Goal: Information Seeking & Learning: Learn about a topic

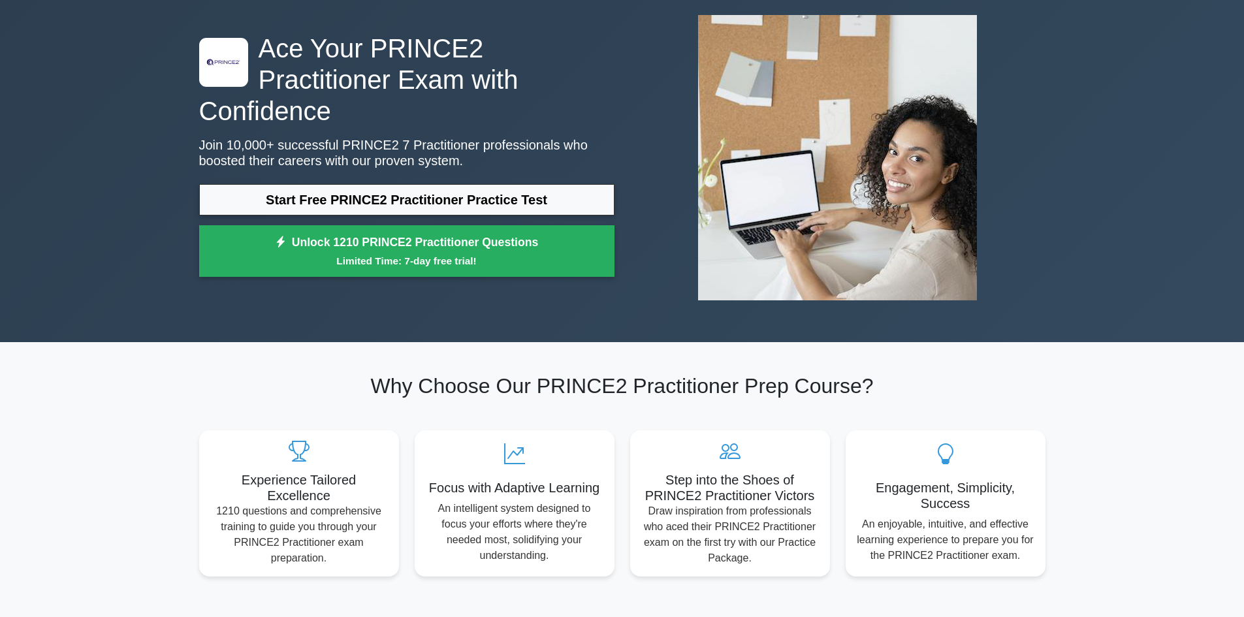
scroll to position [131, 0]
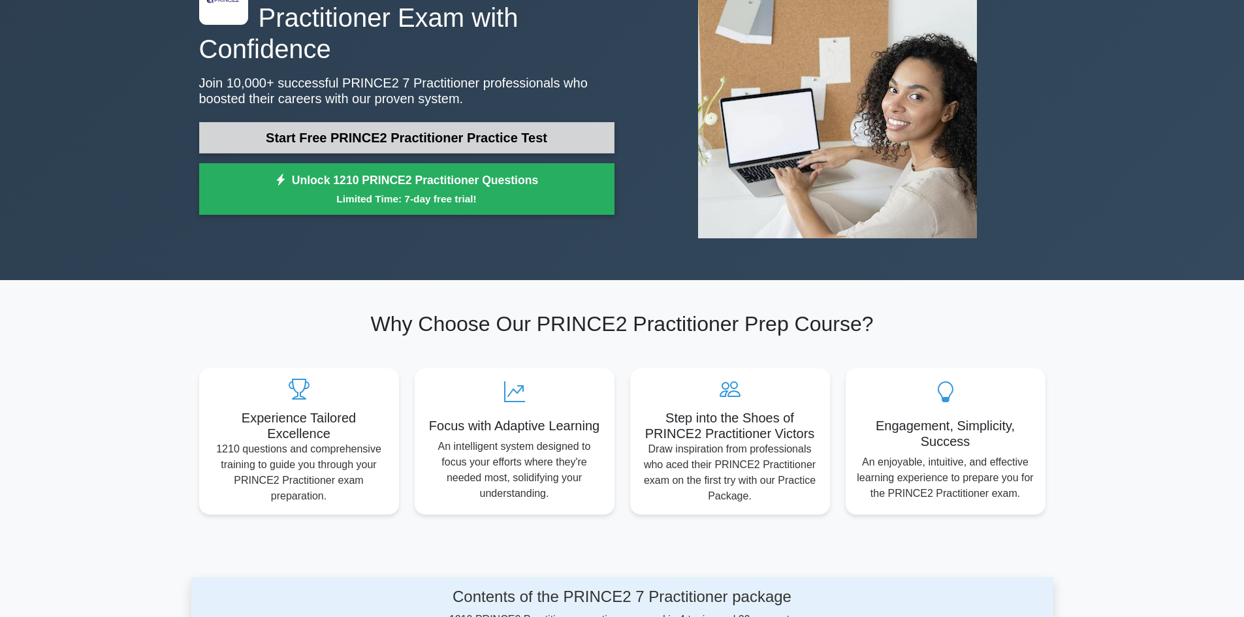
click at [467, 122] on link "Start Free PRINCE2 Practitioner Practice Test" at bounding box center [406, 137] width 415 height 31
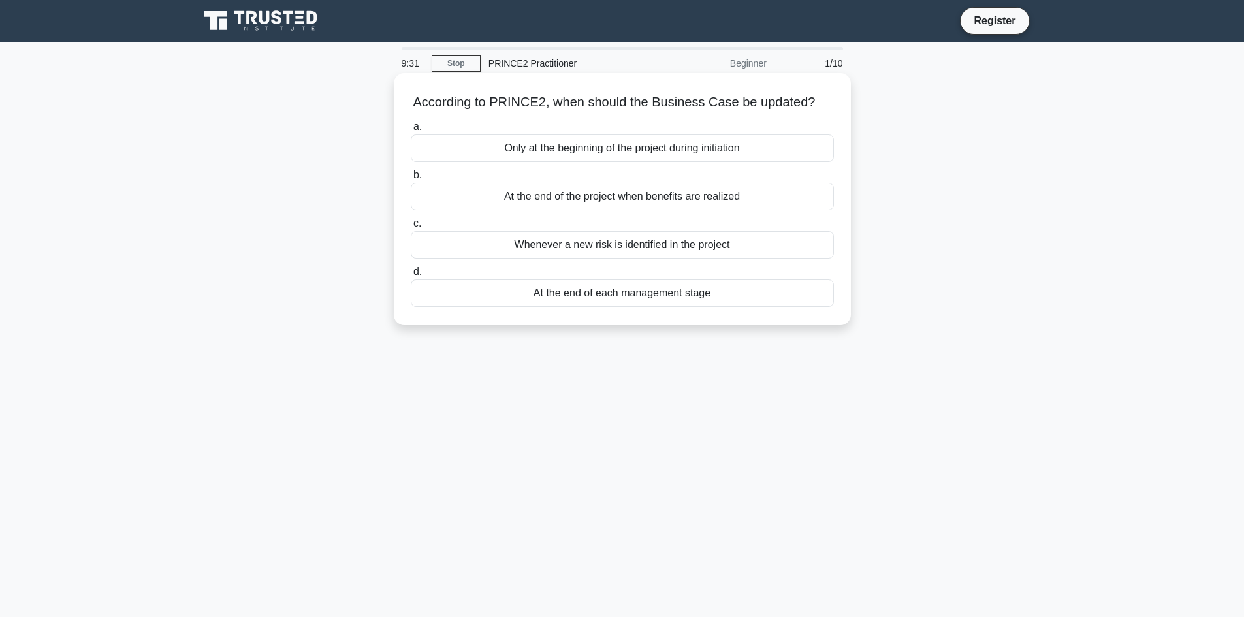
click at [469, 148] on div "Only at the beginning of the project during initiation" at bounding box center [622, 148] width 423 height 27
click at [411, 131] on input "a. Only at the beginning of the project during initiation" at bounding box center [411, 127] width 0 height 8
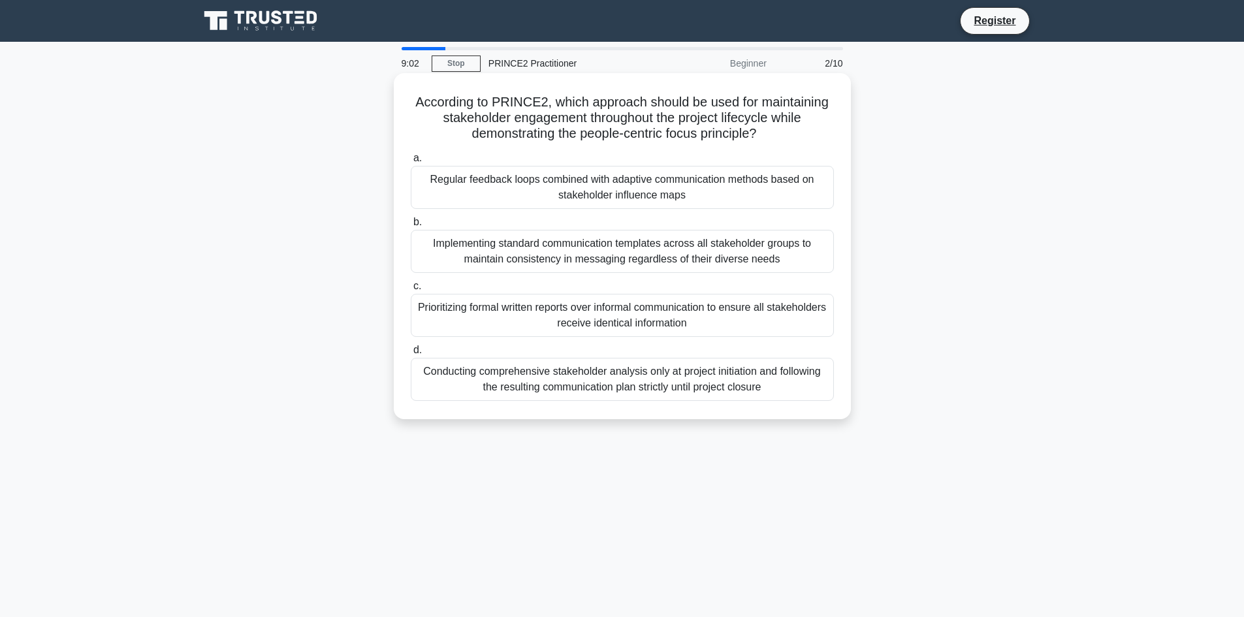
click at [599, 249] on div "Implementing standard communication templates across all stakeholder groups to …" at bounding box center [622, 251] width 423 height 43
click at [411, 227] on input "b. Implementing standard communication templates across all stakeholder groups …" at bounding box center [411, 222] width 0 height 8
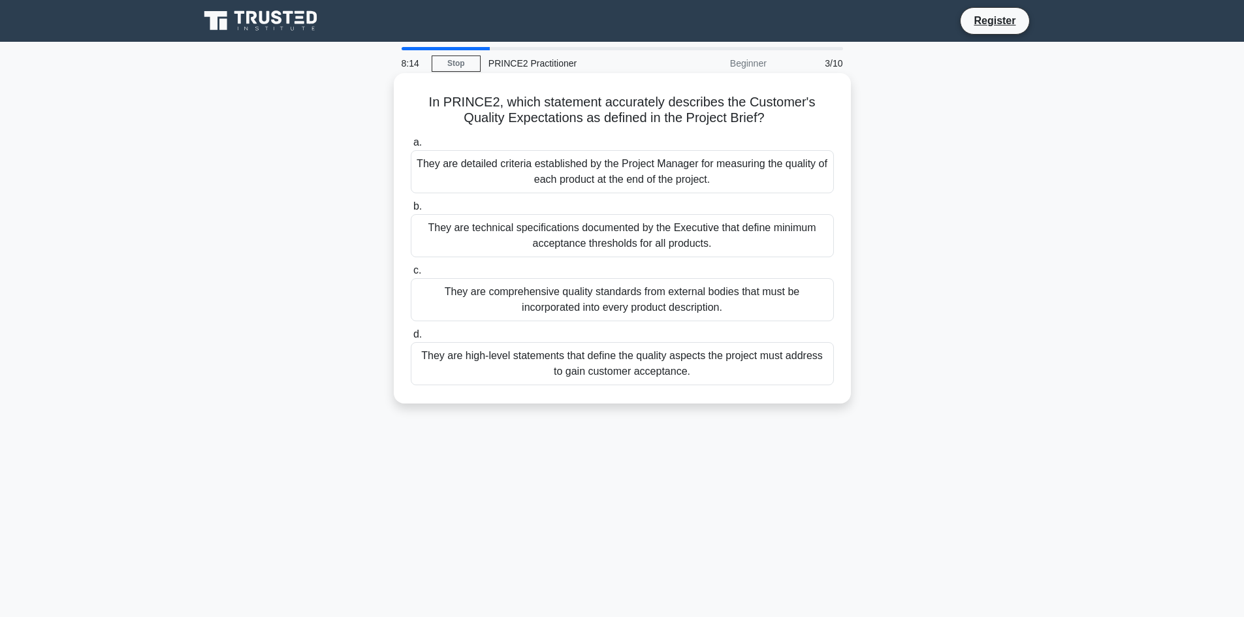
click at [625, 363] on div "They are high-level statements that define the quality aspects the project must…" at bounding box center [622, 363] width 423 height 43
click at [411, 339] on input "d. They are high-level statements that define the quality aspects the project m…" at bounding box center [411, 335] width 0 height 8
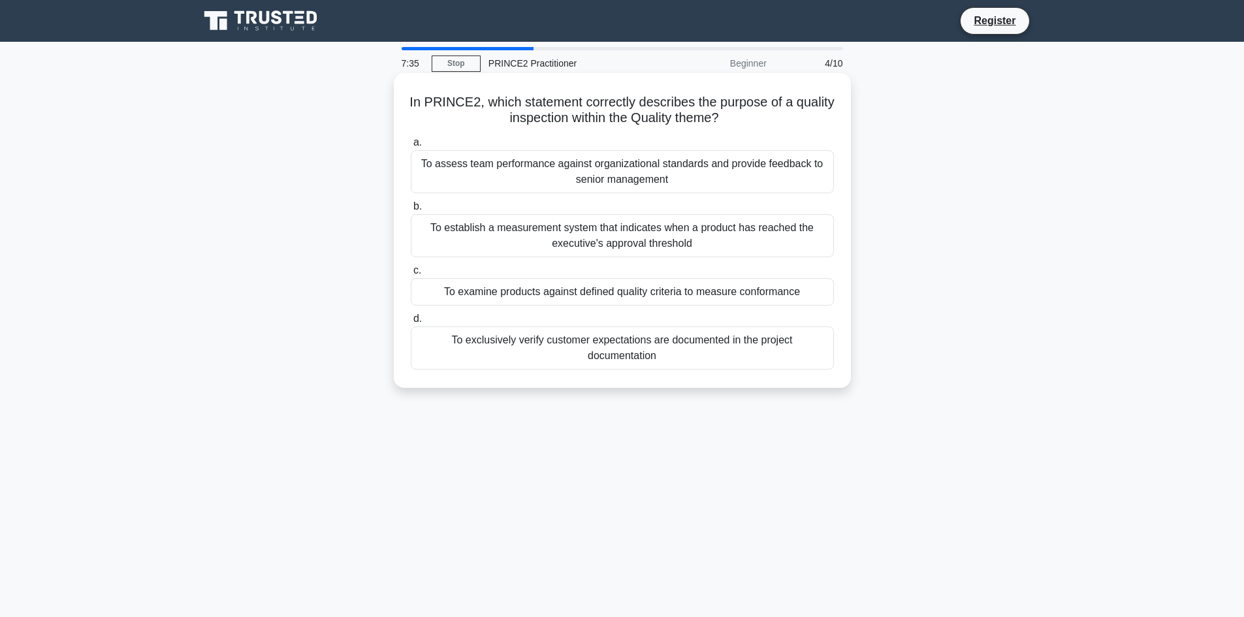
click at [616, 291] on div "To examine products against defined quality criteria to measure conformance" at bounding box center [622, 291] width 423 height 27
click at [411, 275] on input "c. To examine products against defined quality criteria to measure conformance" at bounding box center [411, 271] width 0 height 8
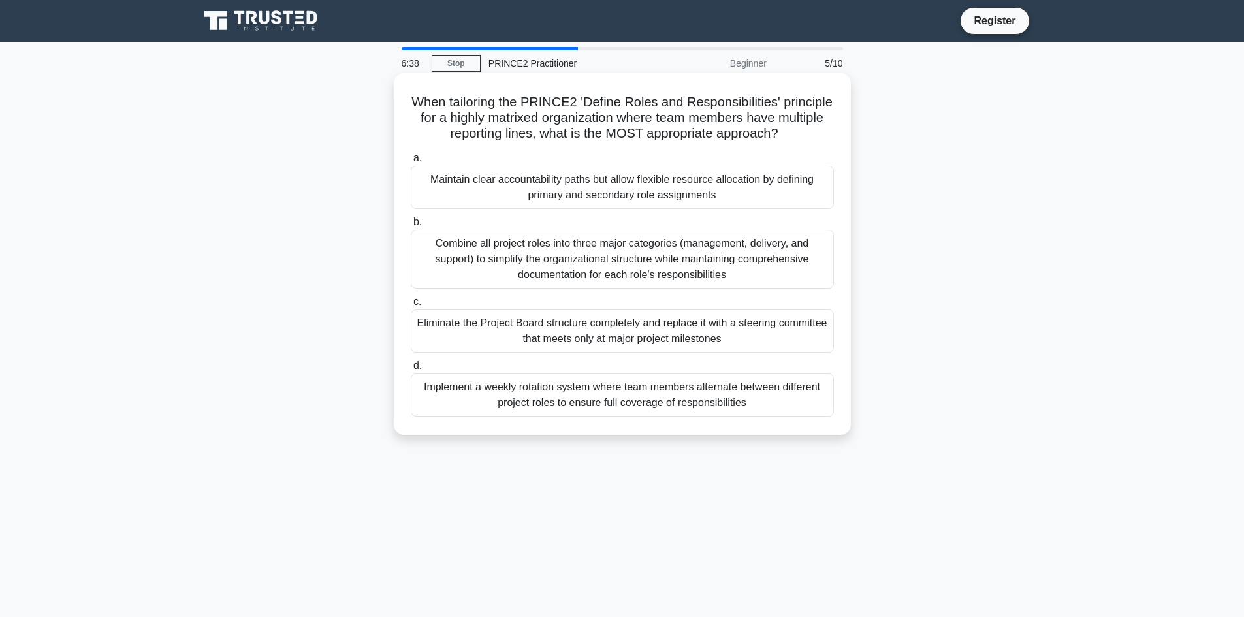
click at [592, 263] on div "Combine all project roles into three major categories (management, delivery, an…" at bounding box center [622, 259] width 423 height 59
click at [411, 227] on input "b. Combine all project roles into three major categories (management, delivery,…" at bounding box center [411, 222] width 0 height 8
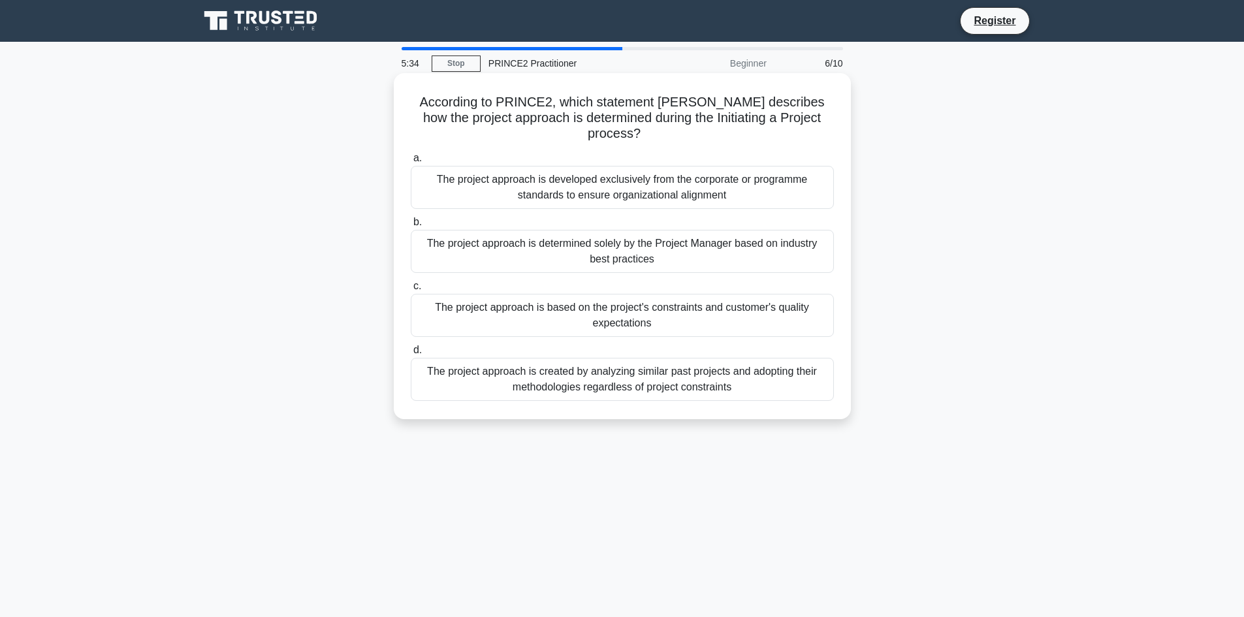
click at [603, 241] on div "The project approach is determined solely by the Project Manager based on indus…" at bounding box center [622, 251] width 423 height 43
click at [411, 227] on input "b. The project approach is determined solely by the Project Manager based on in…" at bounding box center [411, 222] width 0 height 8
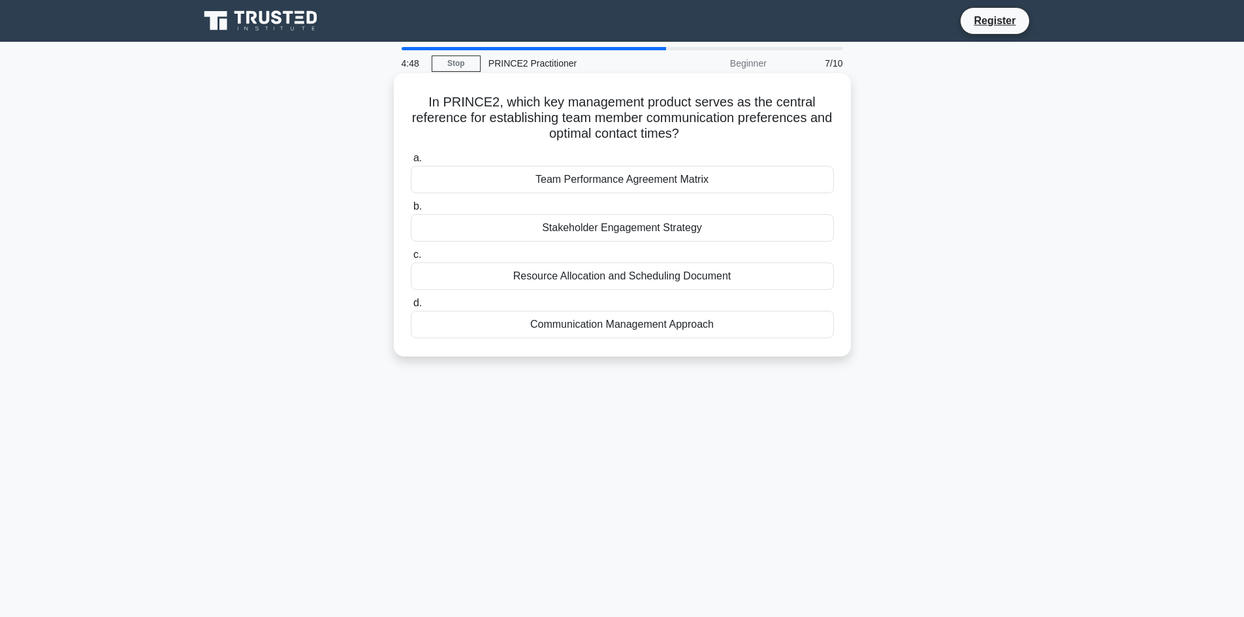
click at [622, 325] on div "Communication Management Approach" at bounding box center [622, 324] width 423 height 27
click at [411, 308] on input "d. Communication Management Approach" at bounding box center [411, 303] width 0 height 8
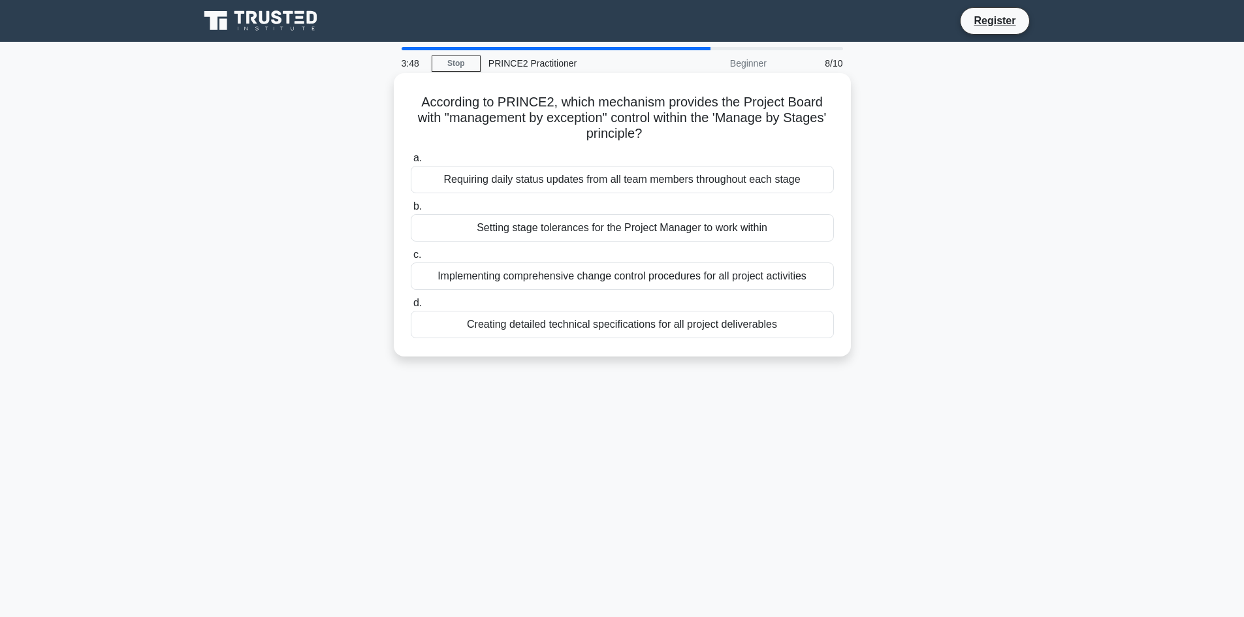
click at [608, 226] on div "Setting stage tolerances for the Project Manager to work within" at bounding box center [622, 227] width 423 height 27
click at [411, 211] on input "b. Setting stage tolerances for the Project Manager to work within" at bounding box center [411, 207] width 0 height 8
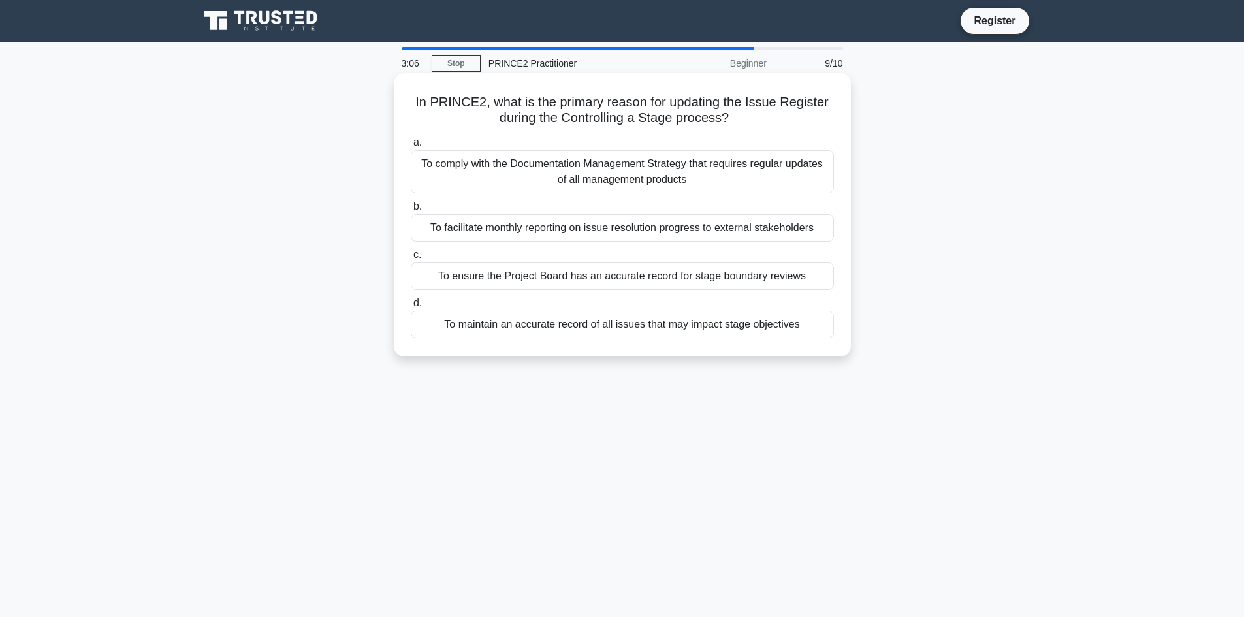
click at [645, 330] on div "To maintain an accurate record of all issues that may impact stage objectives" at bounding box center [622, 324] width 423 height 27
click at [411, 308] on input "d. To maintain an accurate record of all issues that may impact stage objectives" at bounding box center [411, 303] width 0 height 8
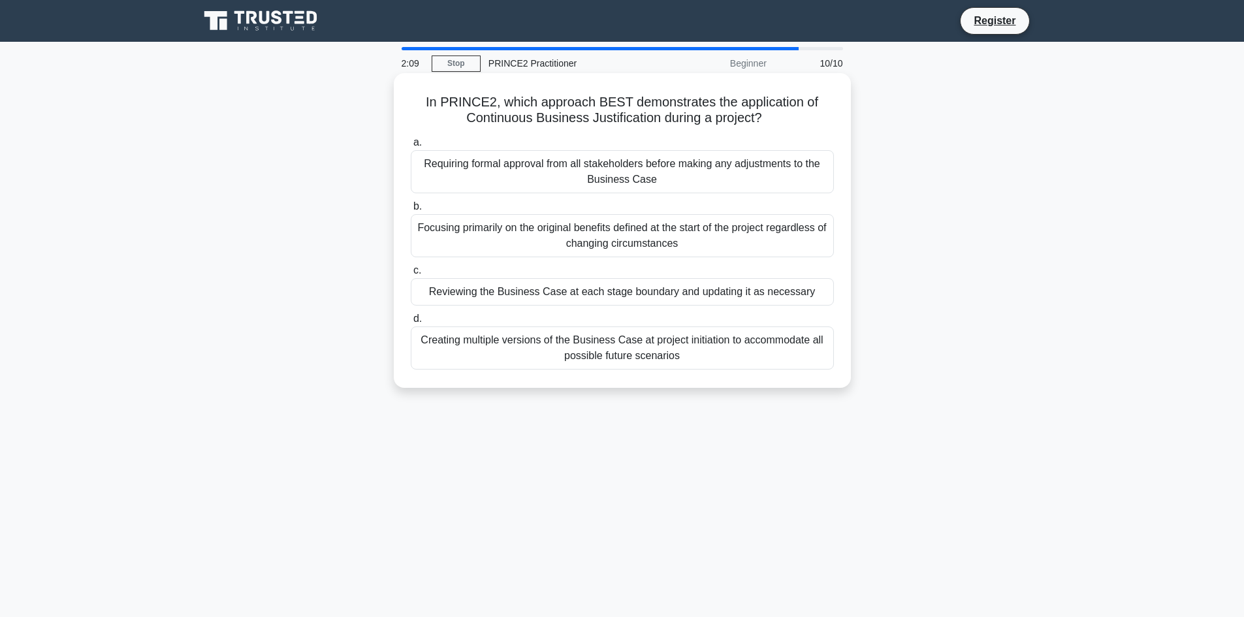
click at [594, 292] on div "Reviewing the Business Case at each stage boundary and updating it as necessary" at bounding box center [622, 291] width 423 height 27
click at [411, 275] on input "c. Reviewing the Business Case at each stage boundary and updating it as necess…" at bounding box center [411, 271] width 0 height 8
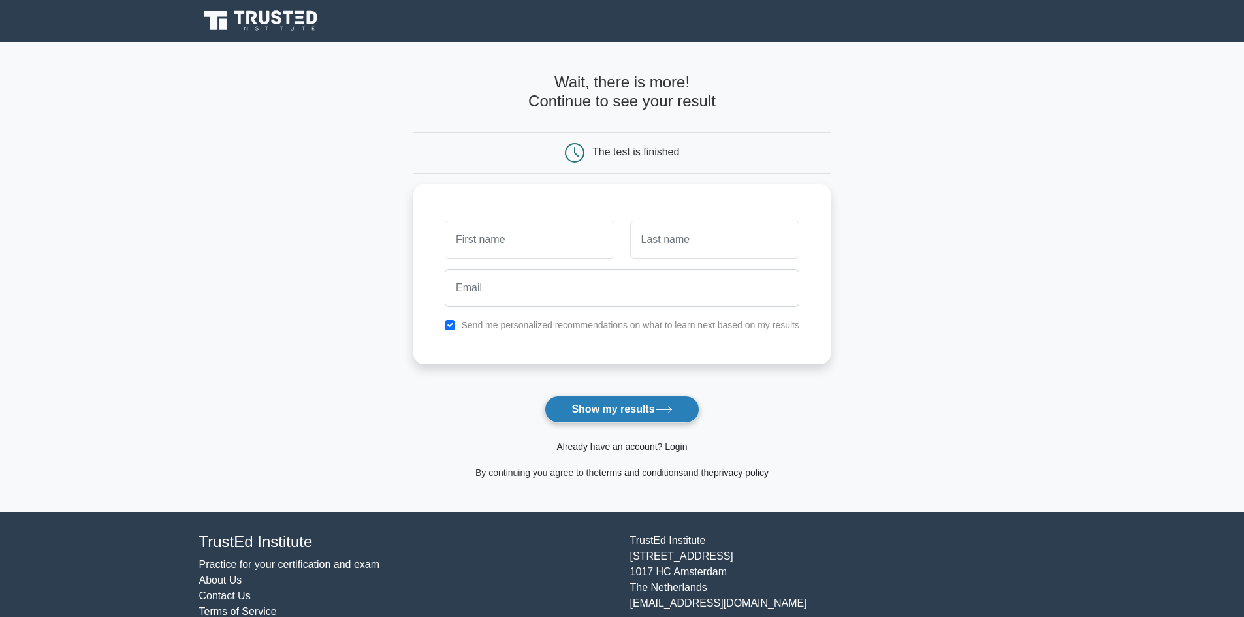
click at [598, 410] on button "Show my results" at bounding box center [622, 409] width 154 height 27
click at [483, 239] on input "text" at bounding box center [529, 237] width 169 height 38
type input "[PERSON_NAME]"
click at [661, 240] on input "text" at bounding box center [714, 237] width 169 height 38
type input "[PERSON_NAME]"
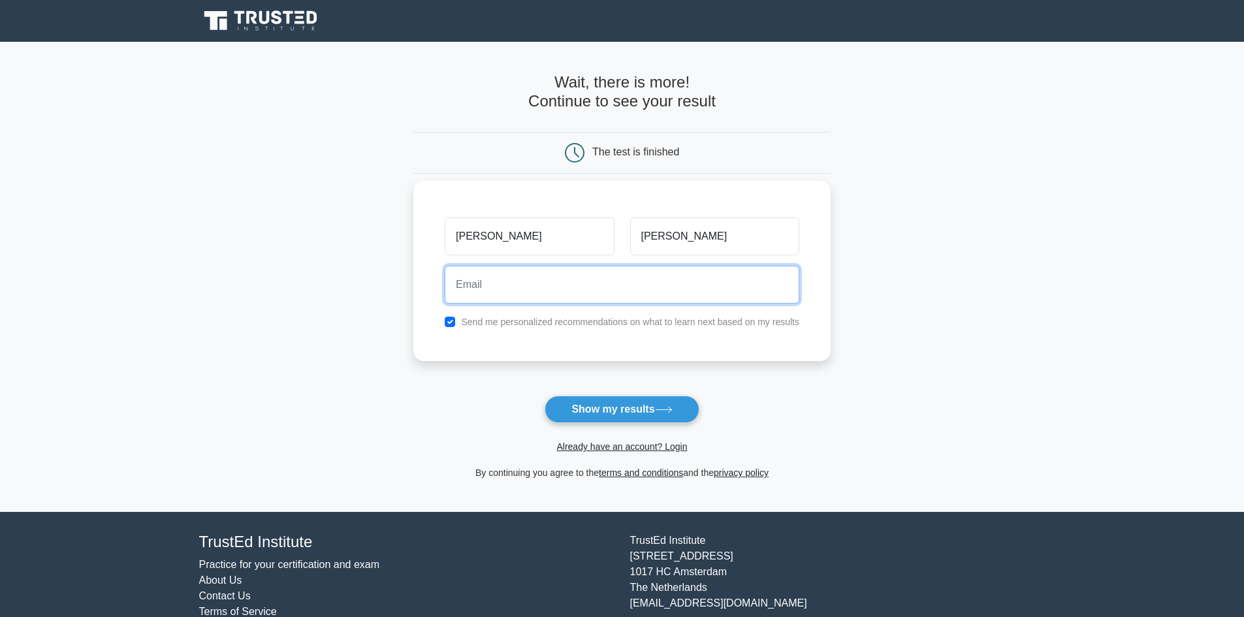
click at [493, 291] on input "email" at bounding box center [622, 285] width 355 height 38
type input "antonk@ihug.com.au"
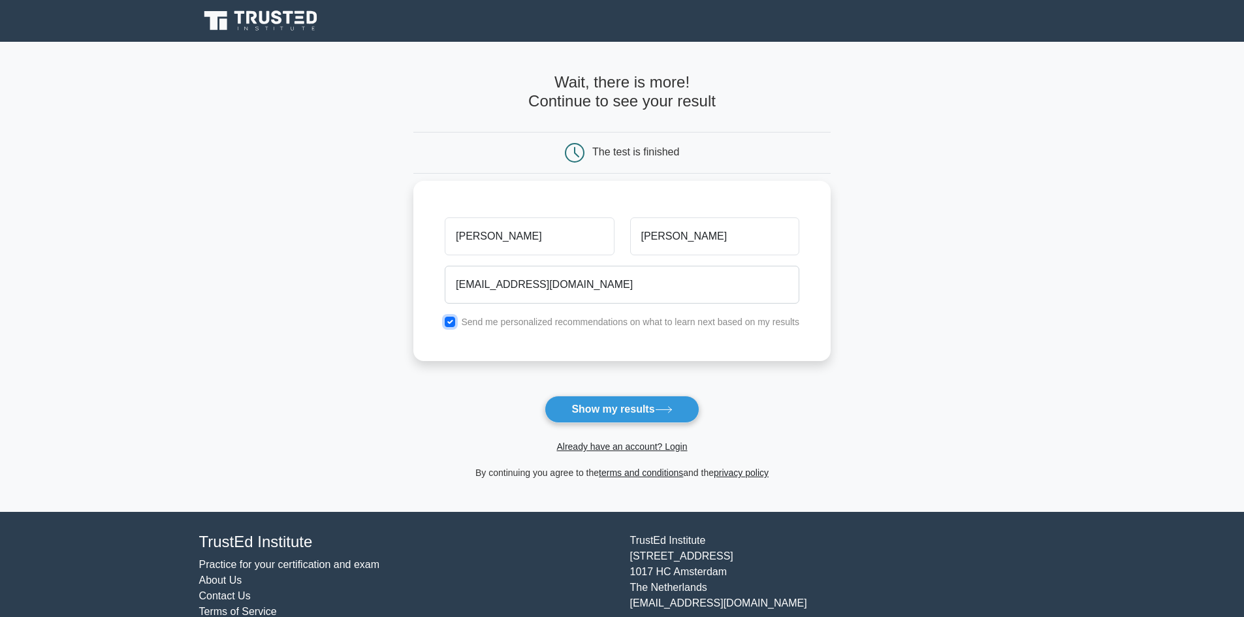
click at [451, 320] on input "checkbox" at bounding box center [450, 322] width 10 height 10
checkbox input "false"
click at [625, 403] on button "Show my results" at bounding box center [622, 409] width 154 height 27
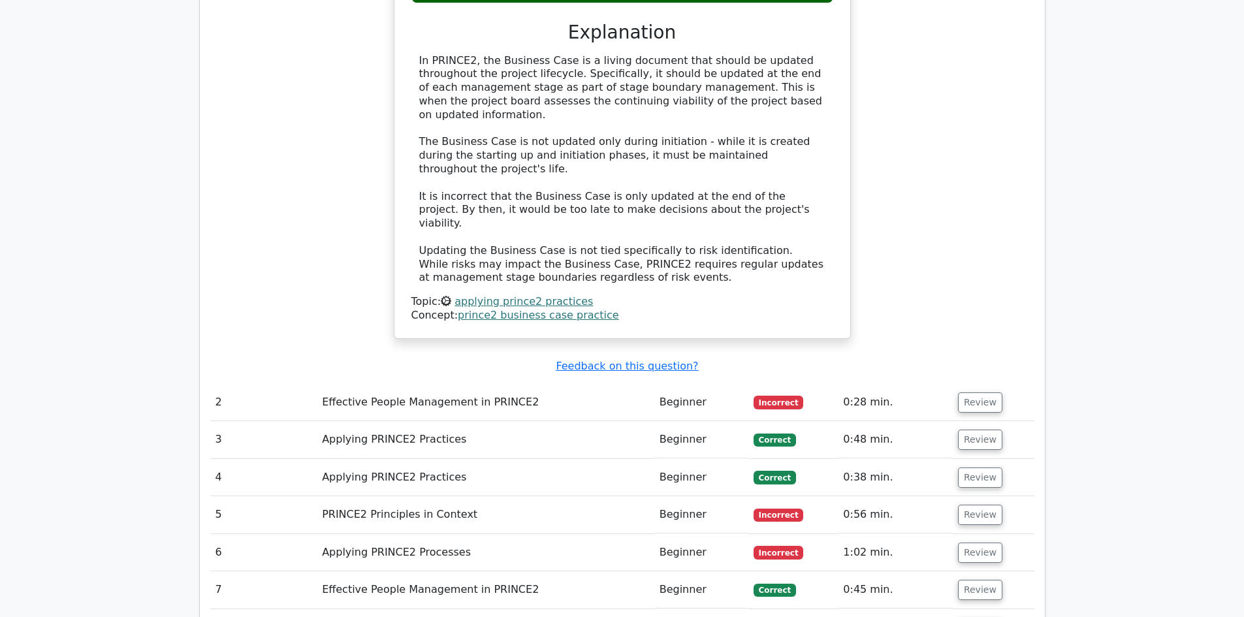
scroll to position [1344, 0]
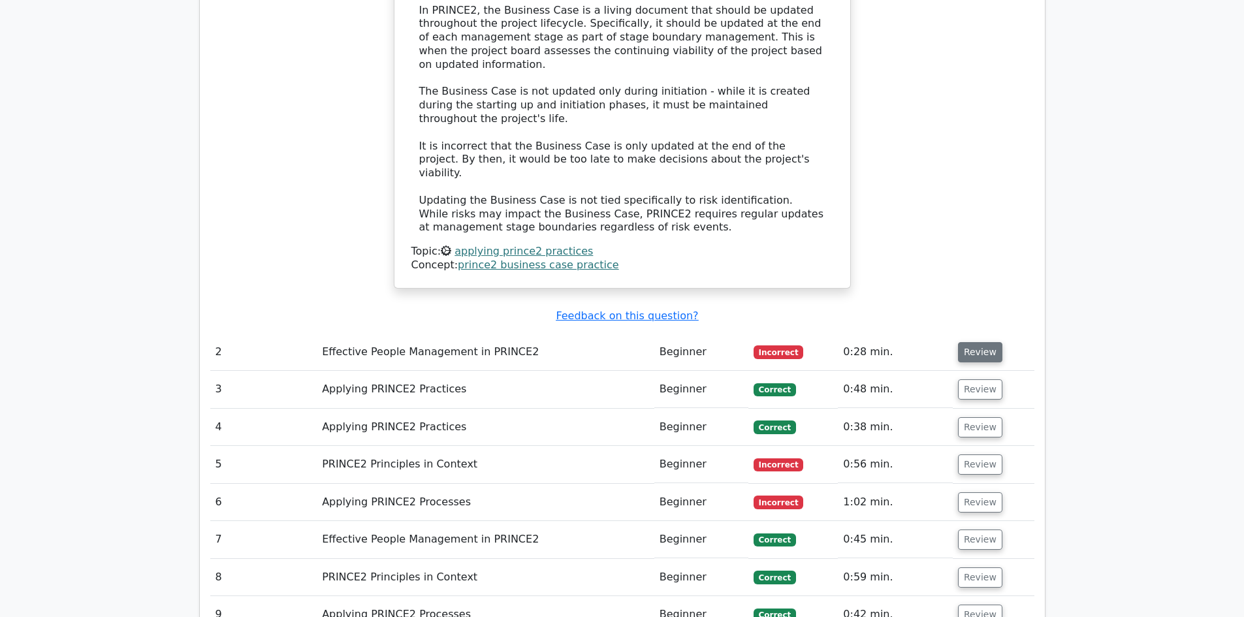
click at [972, 342] on button "Review" at bounding box center [980, 352] width 44 height 20
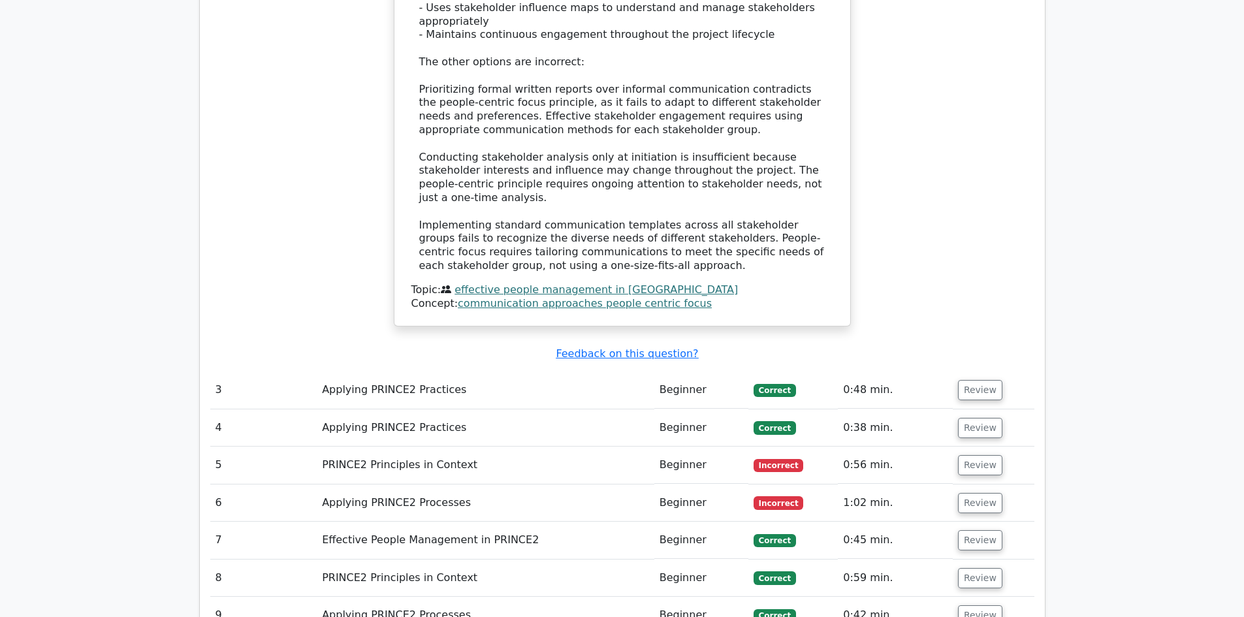
scroll to position [2259, 0]
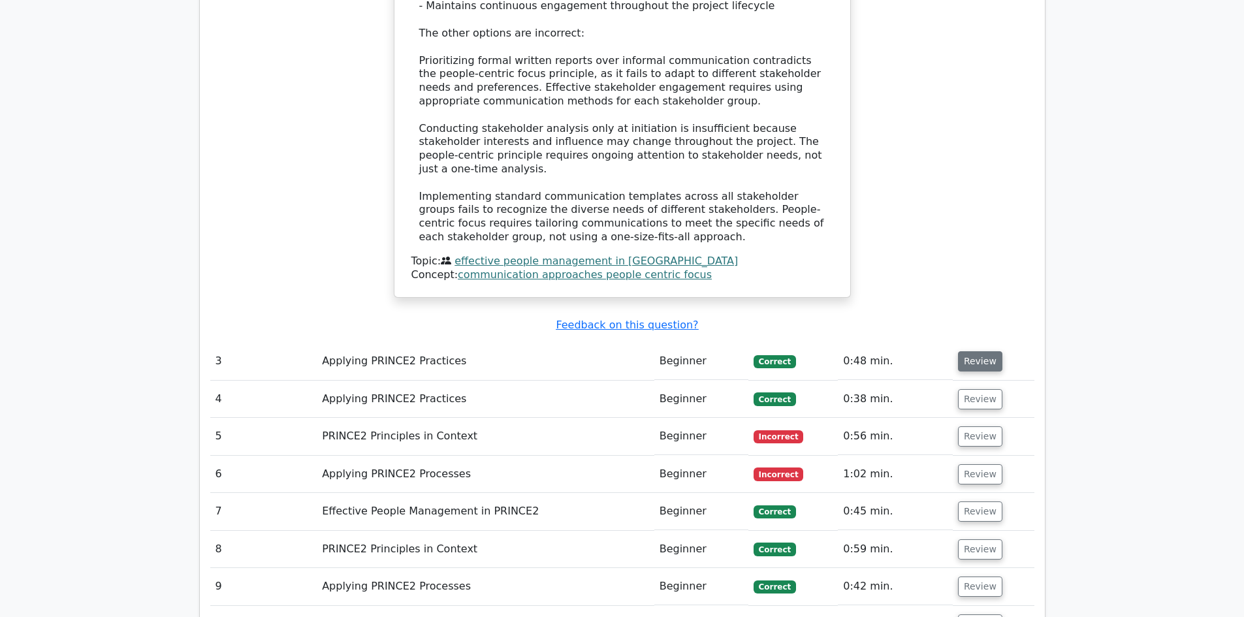
click at [971, 351] on button "Review" at bounding box center [980, 361] width 44 height 20
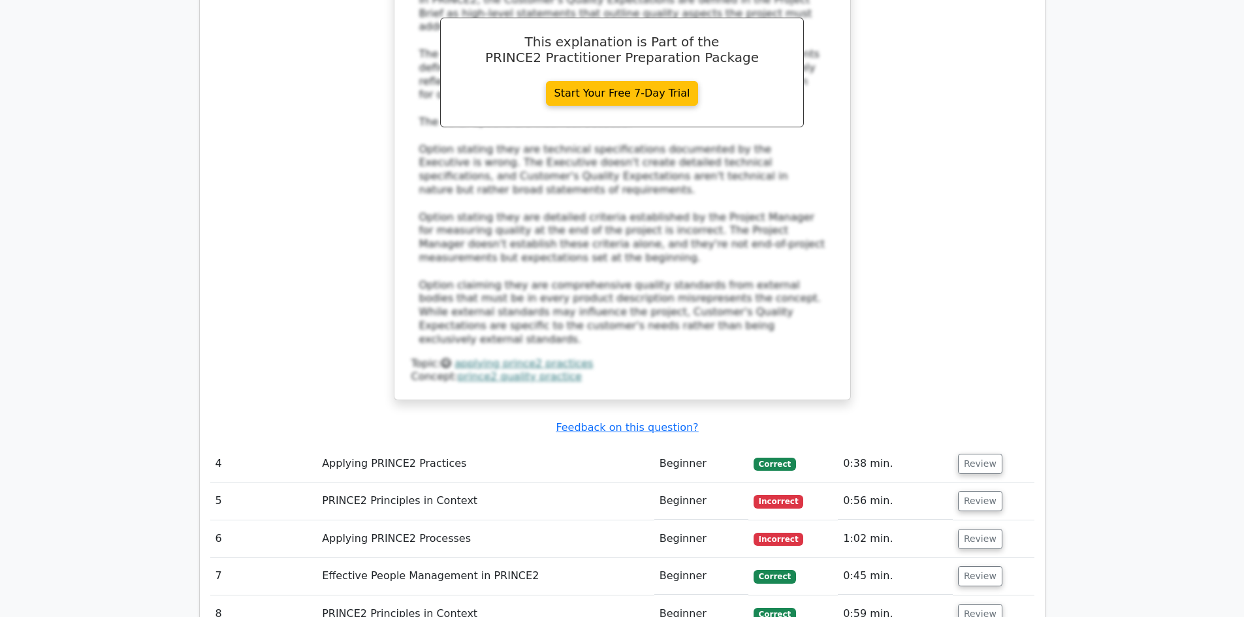
scroll to position [3043, 0]
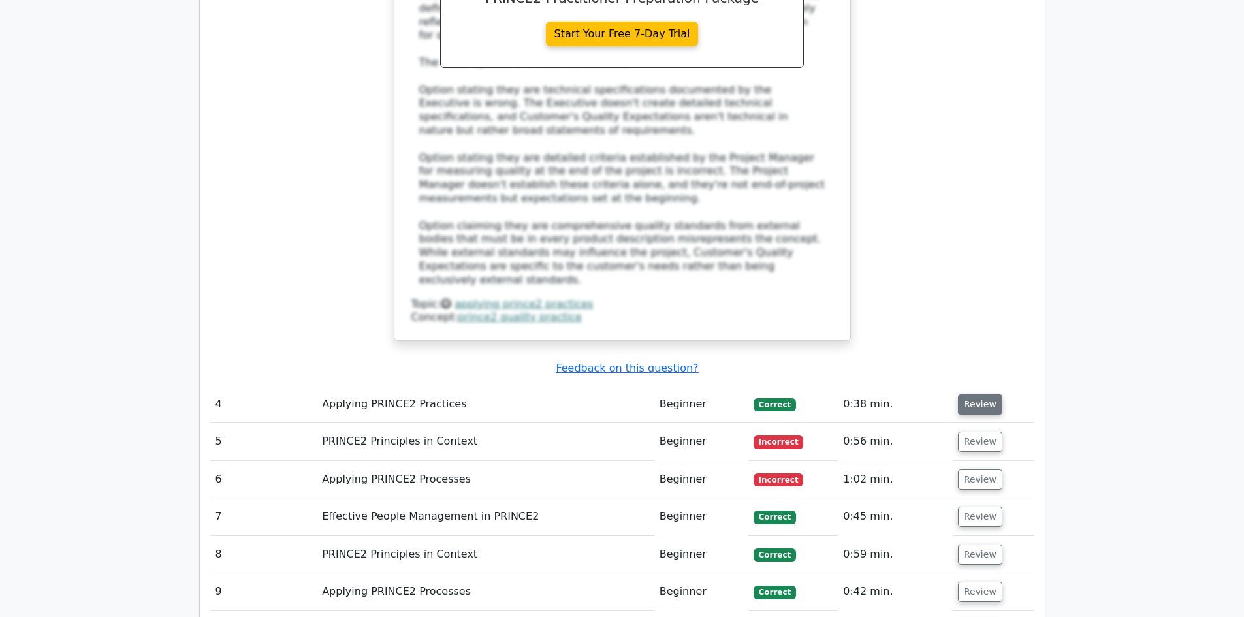
click at [975, 395] on button "Review" at bounding box center [980, 405] width 44 height 20
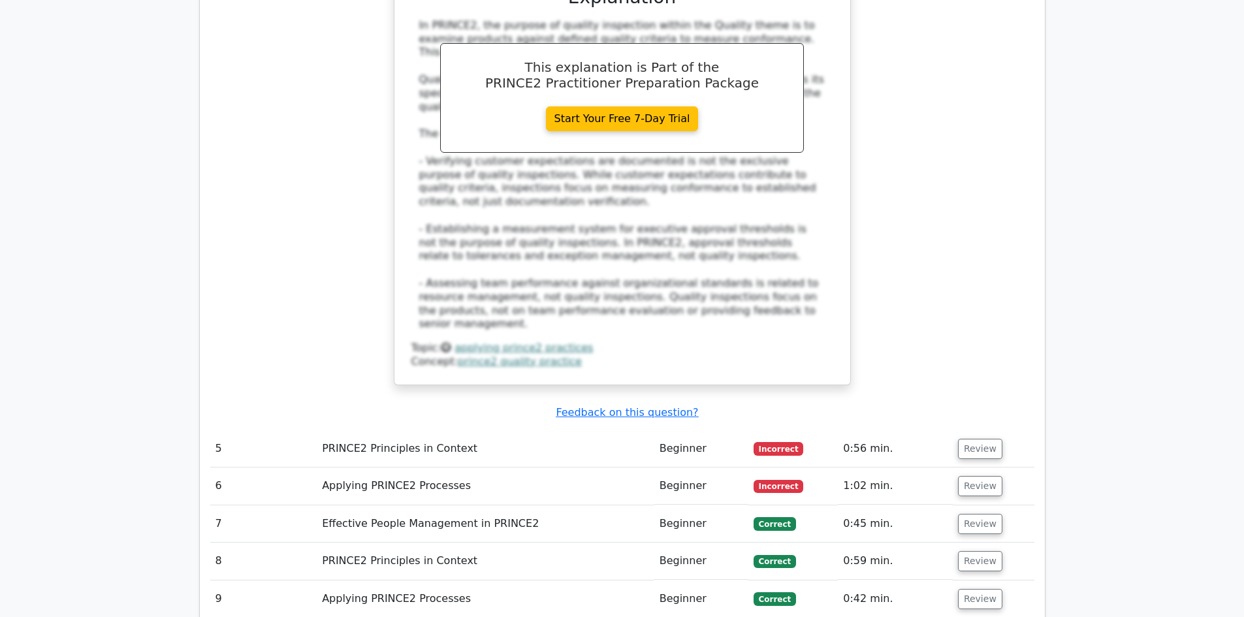
scroll to position [3827, 0]
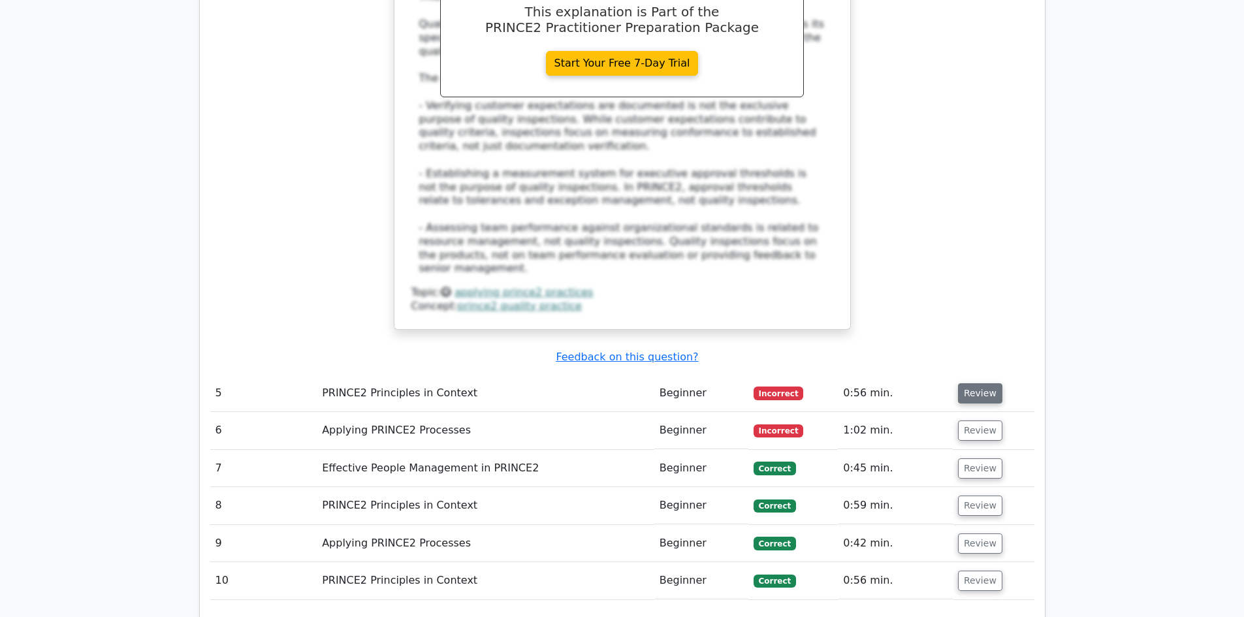
click at [978, 383] on button "Review" at bounding box center [980, 393] width 44 height 20
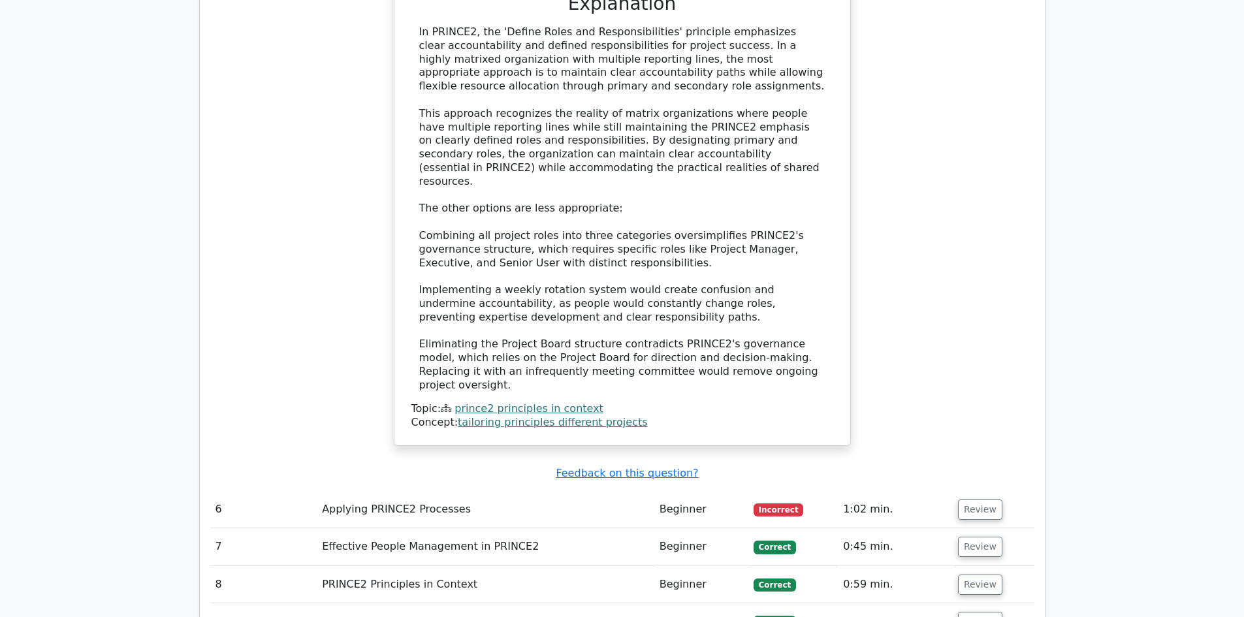
scroll to position [4611, 0]
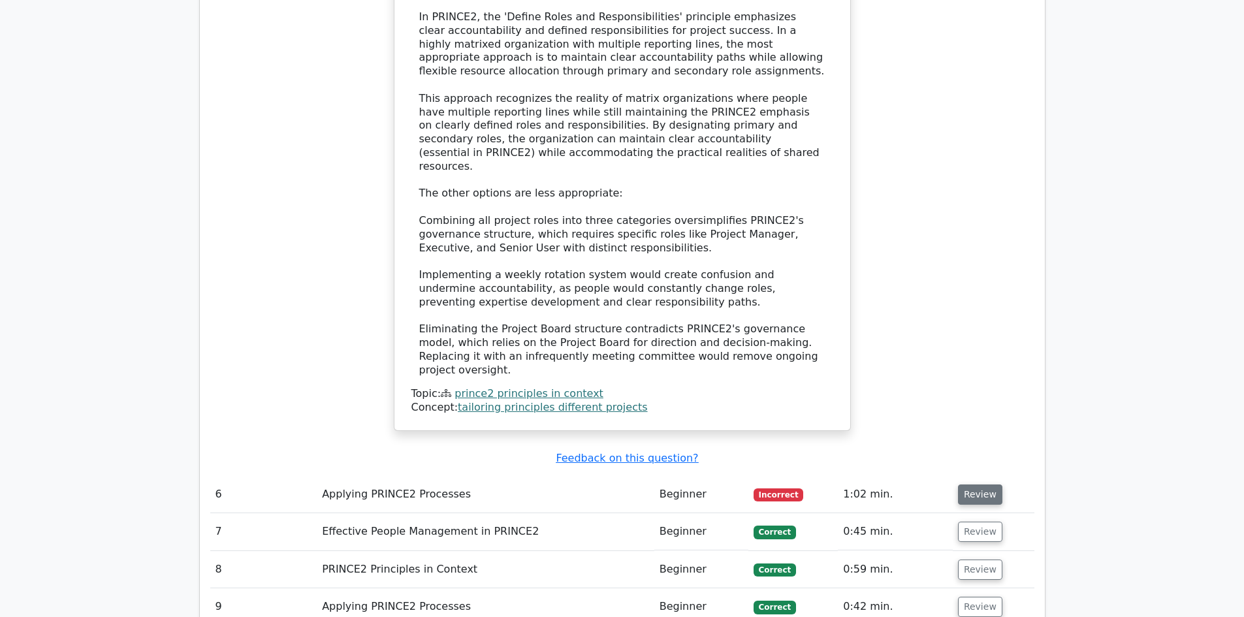
click at [977, 485] on button "Review" at bounding box center [980, 495] width 44 height 20
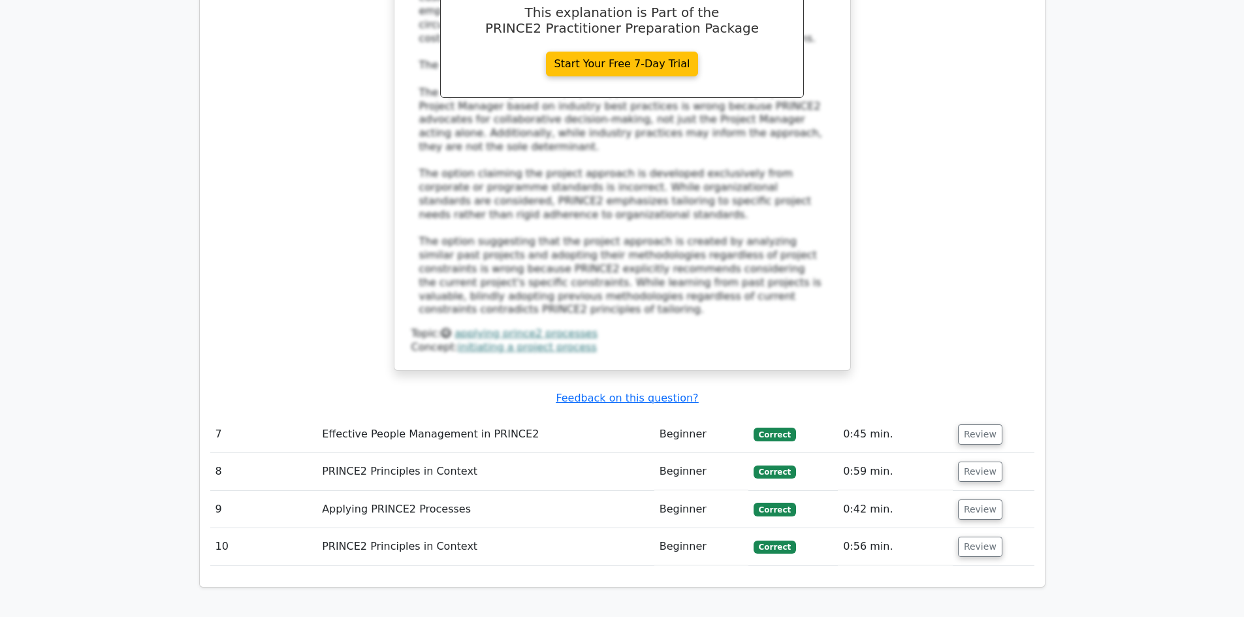
scroll to position [5525, 0]
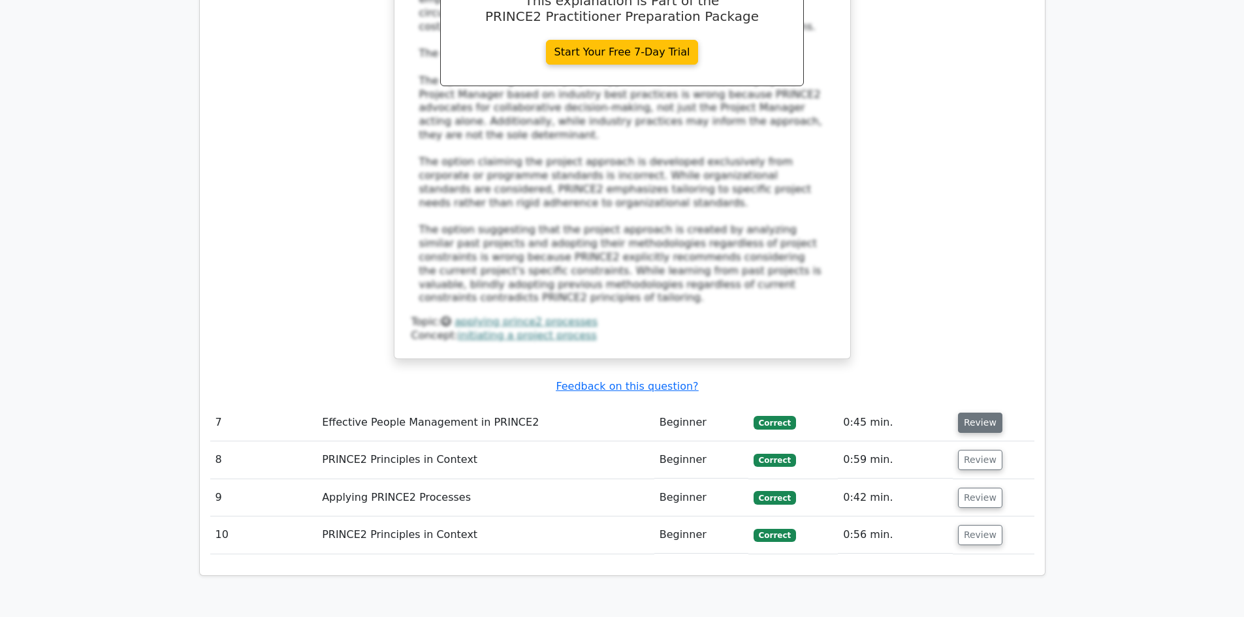
click at [976, 413] on button "Review" at bounding box center [980, 423] width 44 height 20
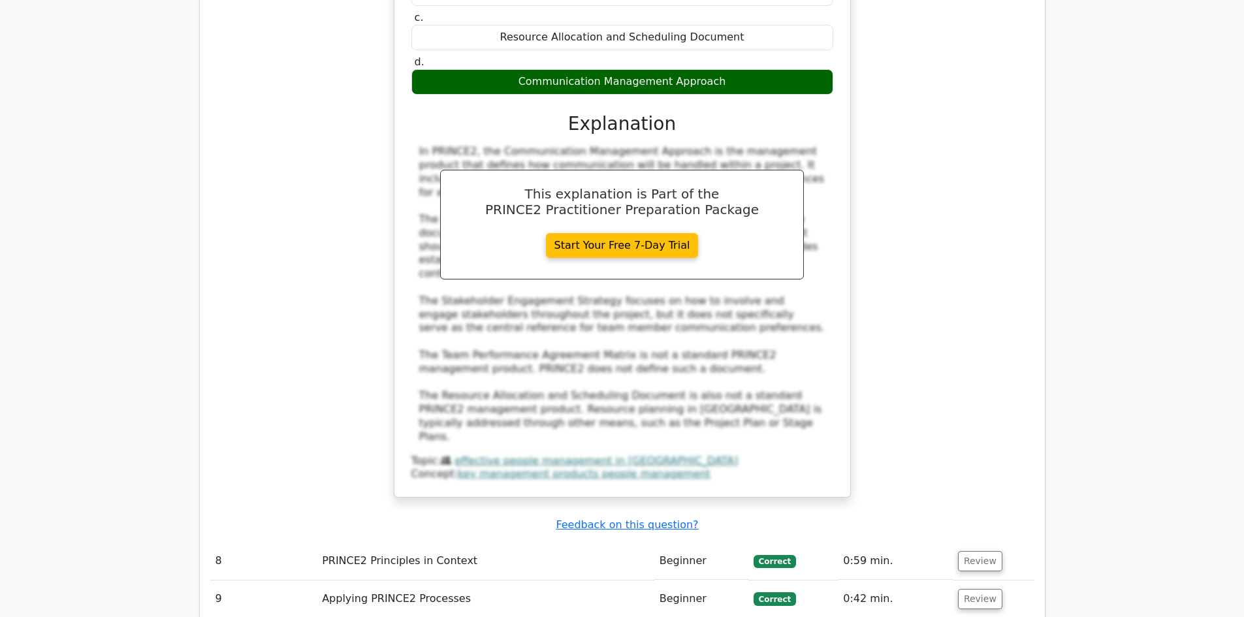
scroll to position [6179, 0]
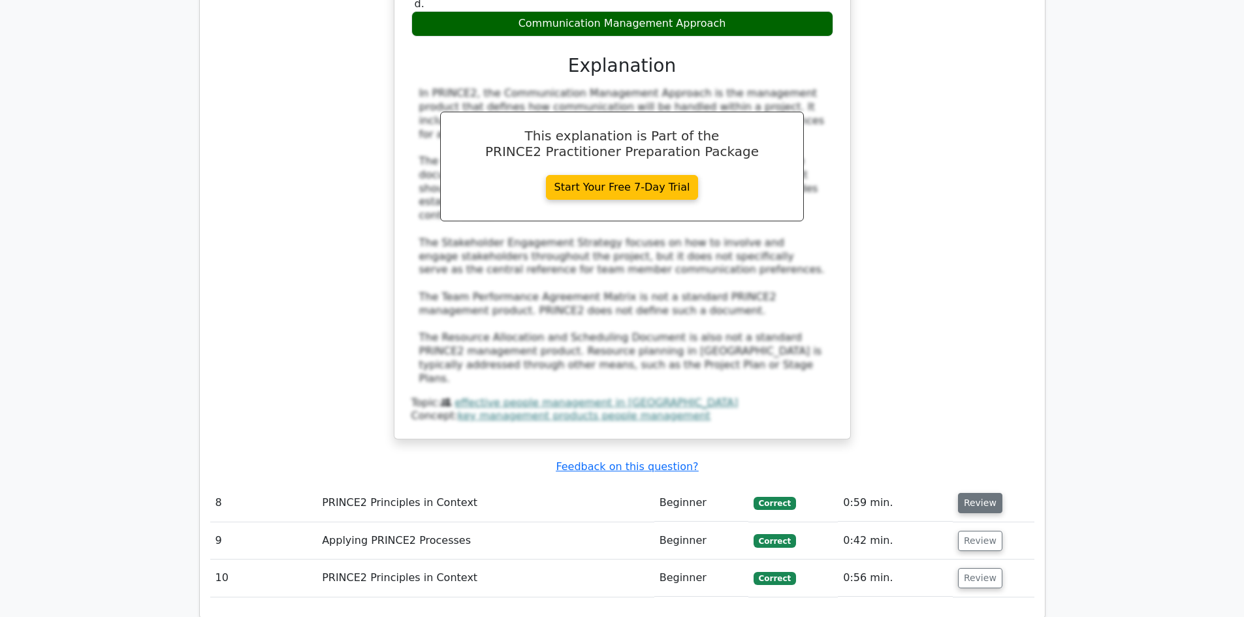
click at [973, 493] on button "Review" at bounding box center [980, 503] width 44 height 20
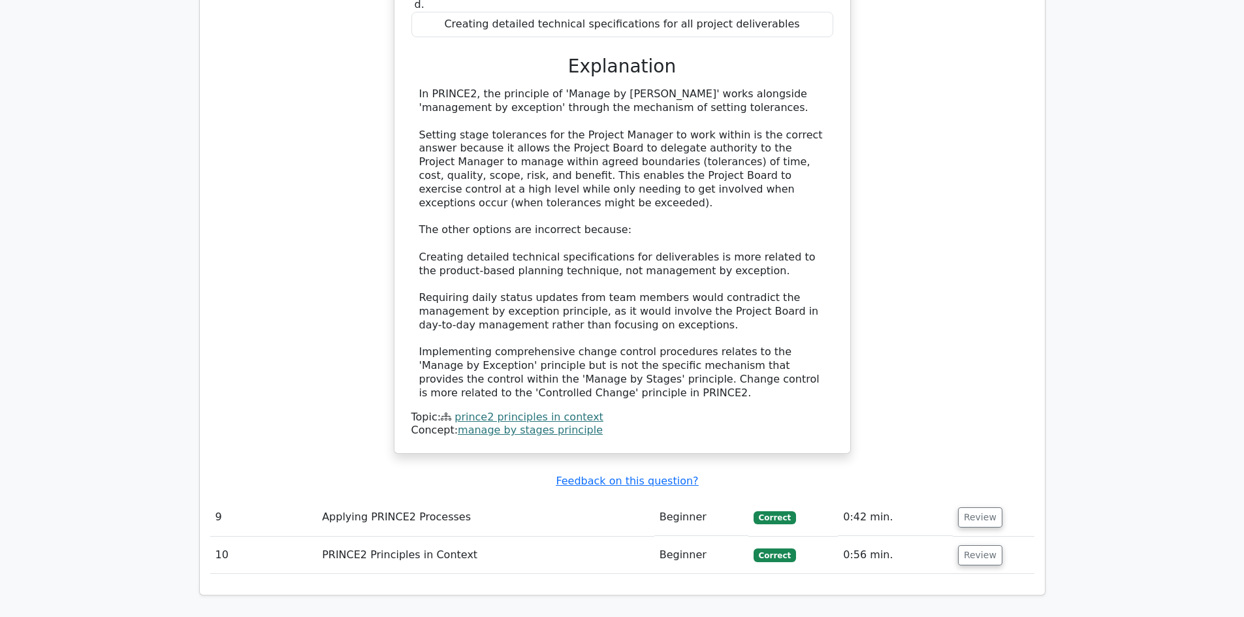
scroll to position [6962, 0]
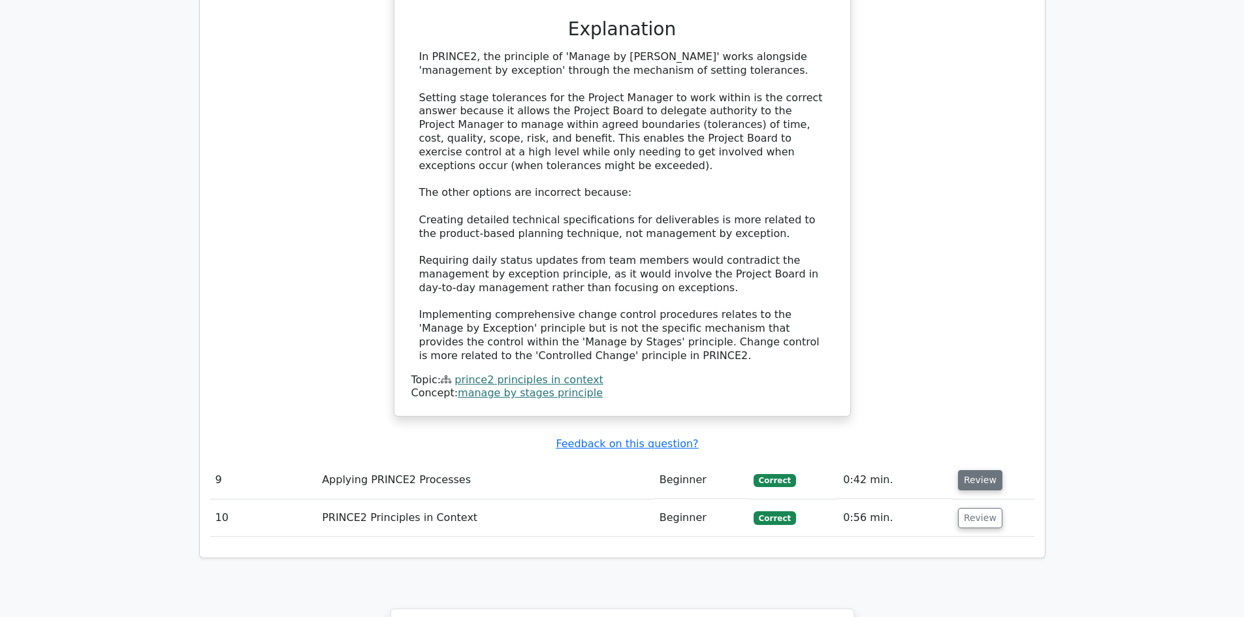
click at [964, 470] on button "Review" at bounding box center [980, 480] width 44 height 20
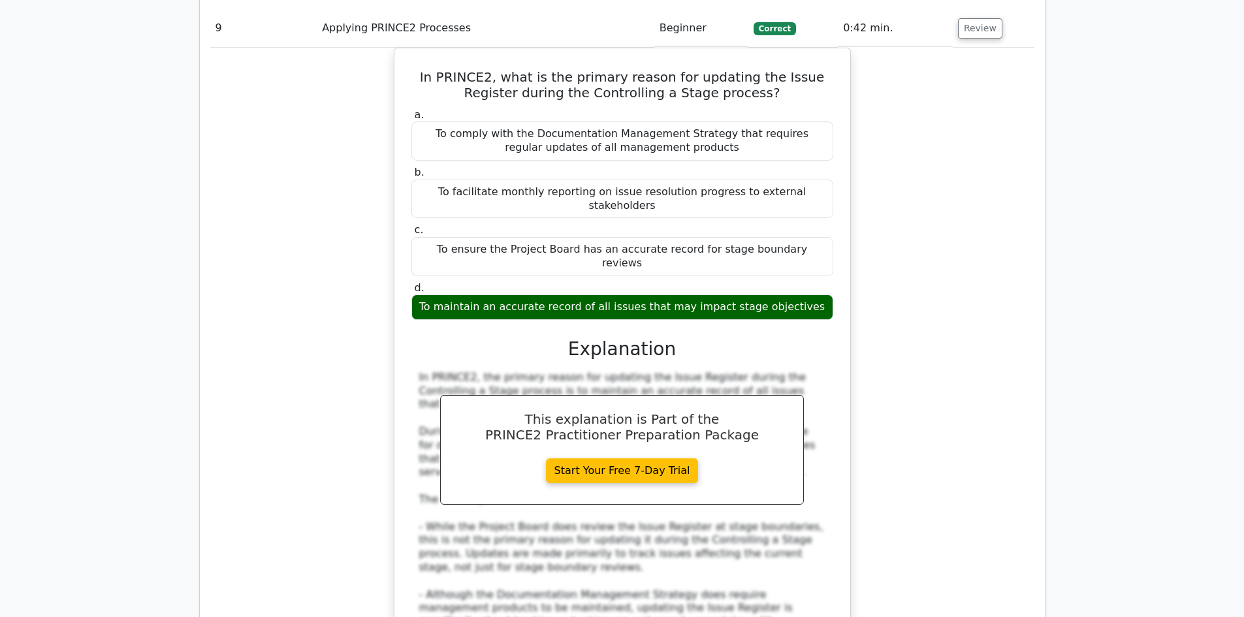
scroll to position [7420, 0]
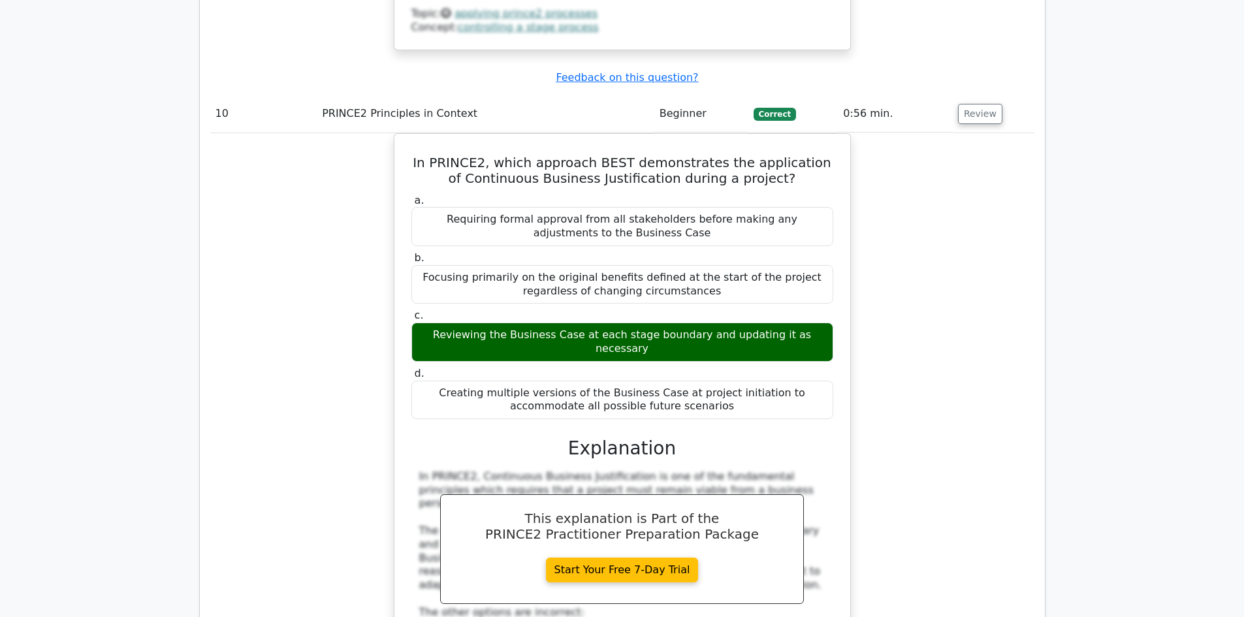
scroll to position [8138, 0]
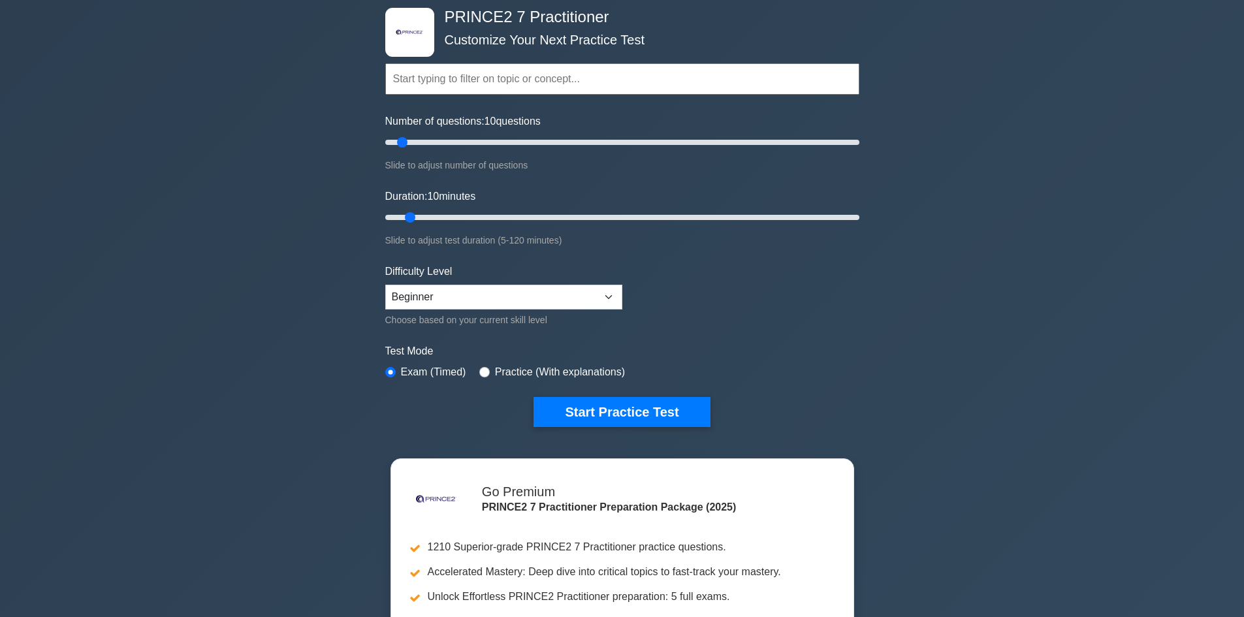
scroll to position [131, 0]
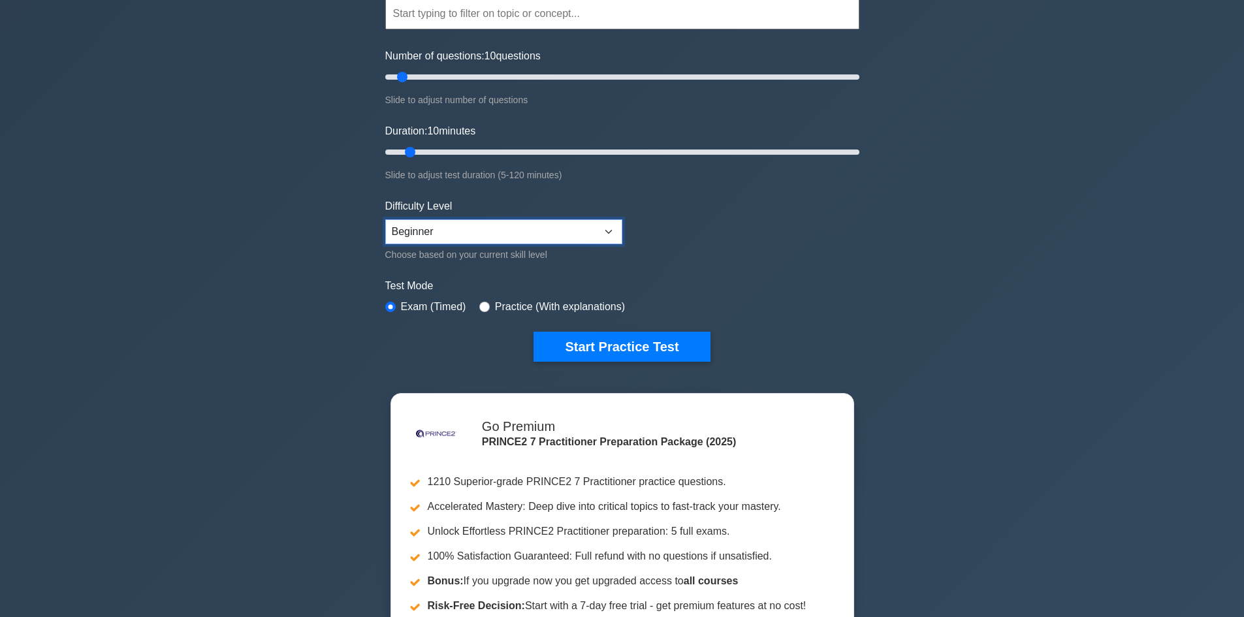
click at [608, 225] on select "Beginner Intermediate Expert" at bounding box center [503, 231] width 237 height 25
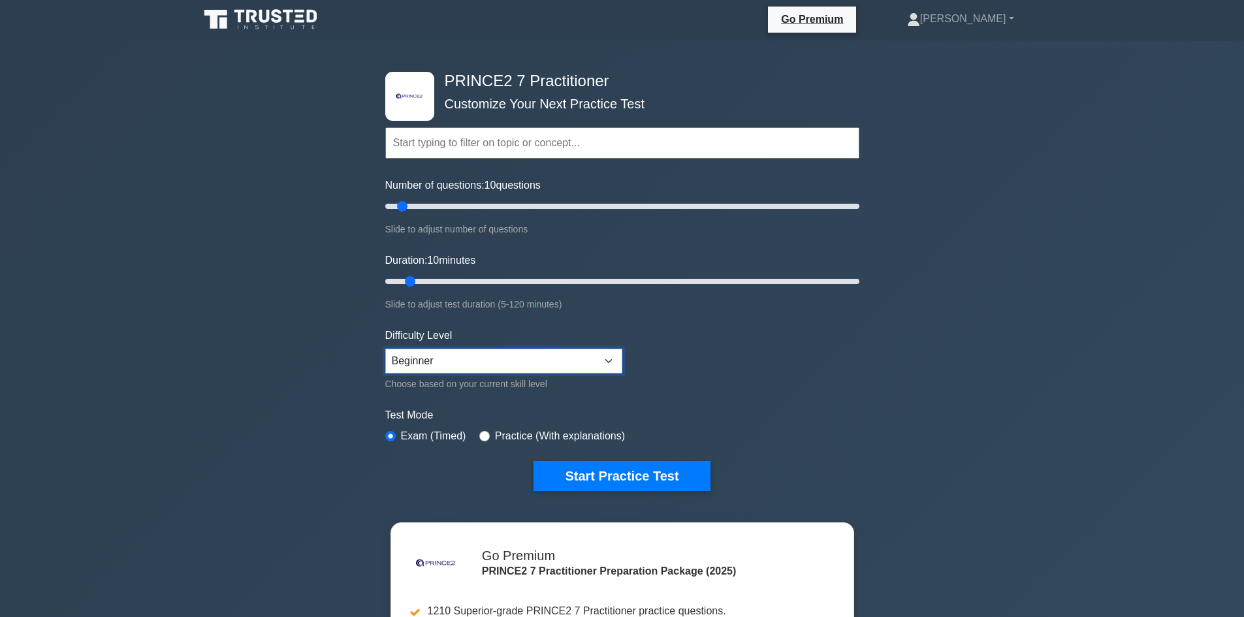
scroll to position [0, 0]
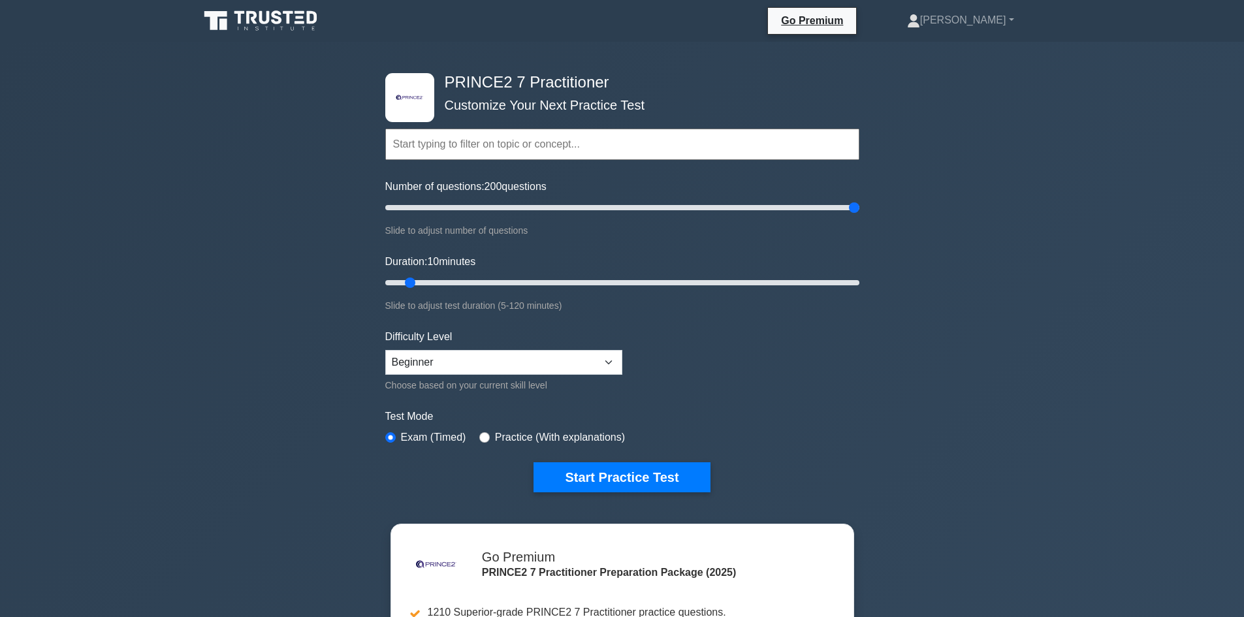
drag, startPoint x: 406, startPoint y: 207, endPoint x: 869, endPoint y: 198, distance: 462.6
type input "200"
click at [860, 200] on input "Number of questions: 200 questions" at bounding box center [622, 208] width 474 height 16
drag, startPoint x: 412, startPoint y: 282, endPoint x: 901, endPoint y: 284, distance: 488.6
type input "120"
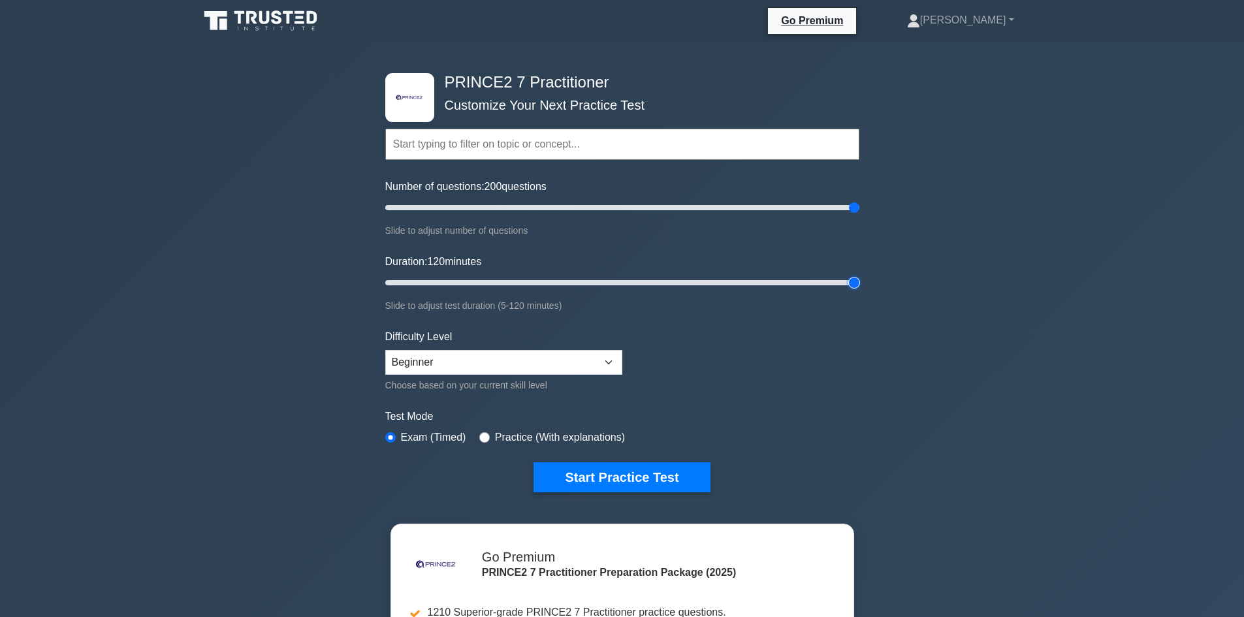
click at [860, 284] on input "Duration: 120 minutes" at bounding box center [622, 283] width 474 height 16
drag, startPoint x: 851, startPoint y: 206, endPoint x: 407, endPoint y: 226, distance: 444.7
type input "10"
click at [407, 216] on input "Number of questions: 10 questions" at bounding box center [622, 208] width 474 height 16
drag, startPoint x: 856, startPoint y: 281, endPoint x: 415, endPoint y: 283, distance: 440.3
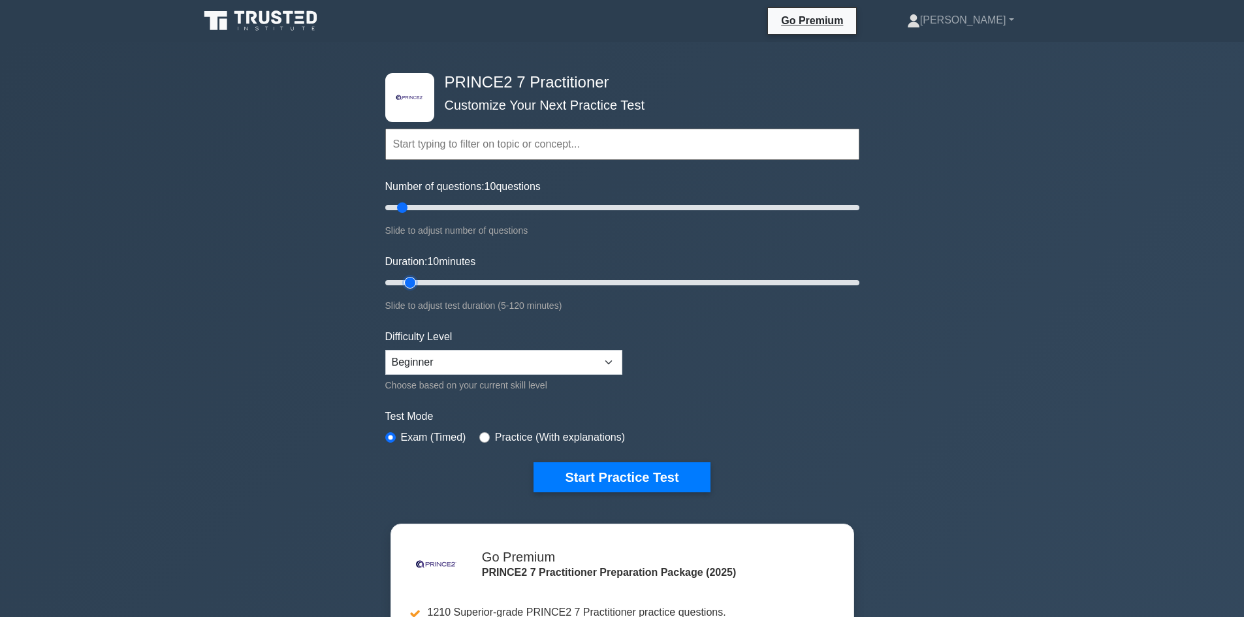
type input "10"
click at [415, 283] on input "Duration: 10 minutes" at bounding box center [622, 283] width 474 height 16
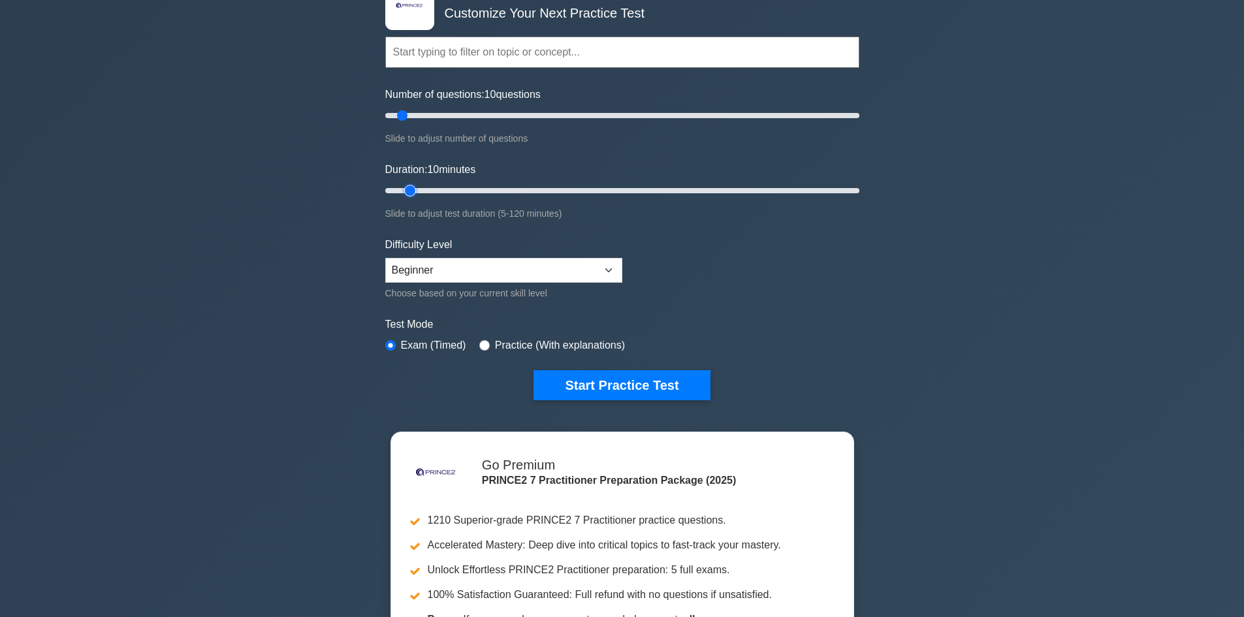
scroll to position [131, 0]
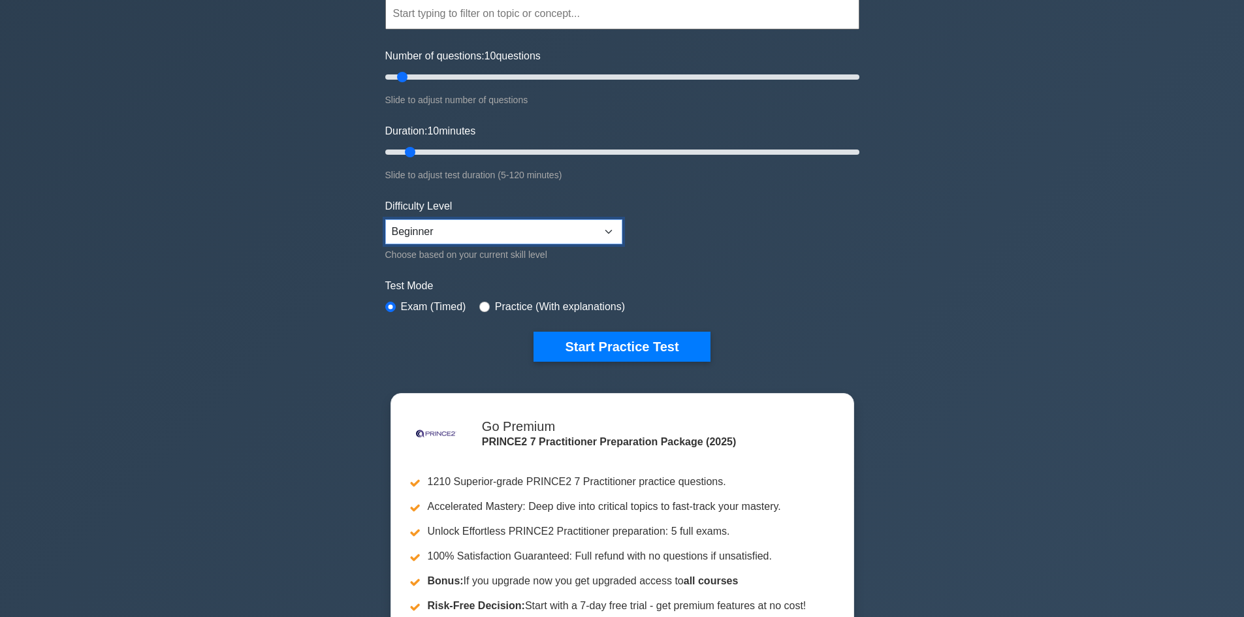
click at [602, 230] on select "Beginner Intermediate Expert" at bounding box center [503, 231] width 237 height 25
select select "expert"
click at [385, 219] on select "Beginner Intermediate Expert" at bounding box center [503, 231] width 237 height 25
click at [602, 342] on button "Start Practice Test" at bounding box center [622, 347] width 176 height 30
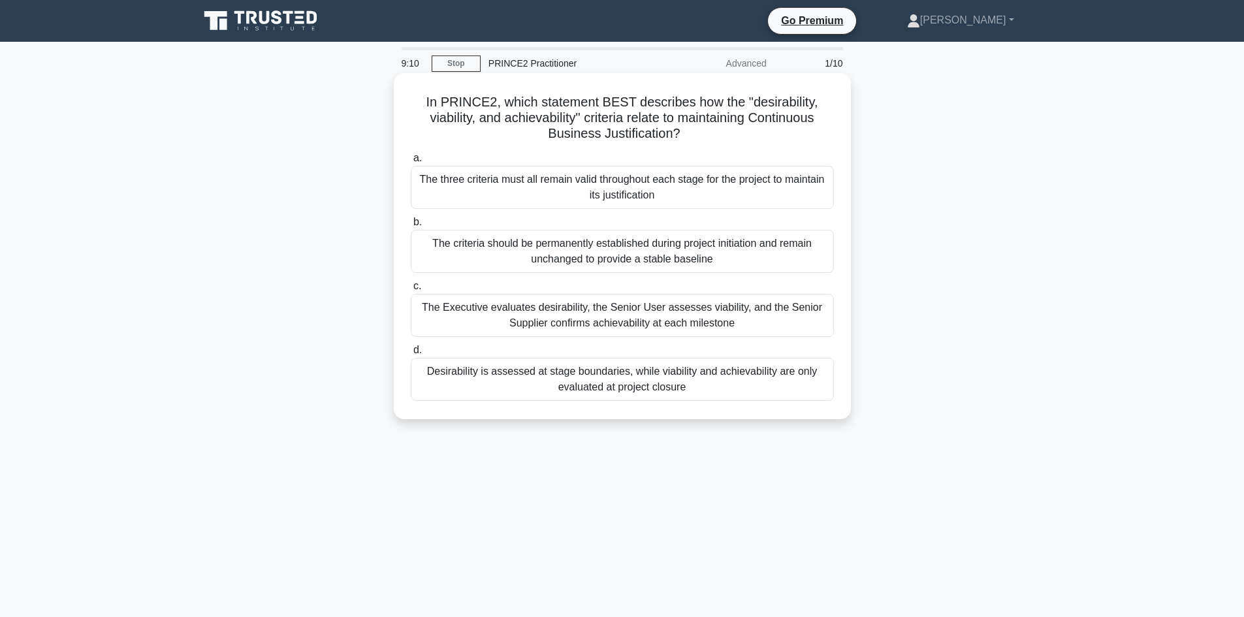
click at [623, 197] on div "The three criteria must all remain valid throughout each stage for the project …" at bounding box center [622, 187] width 423 height 43
click at [411, 163] on input "a. The three criteria must all remain valid throughout each stage for the proje…" at bounding box center [411, 158] width 0 height 8
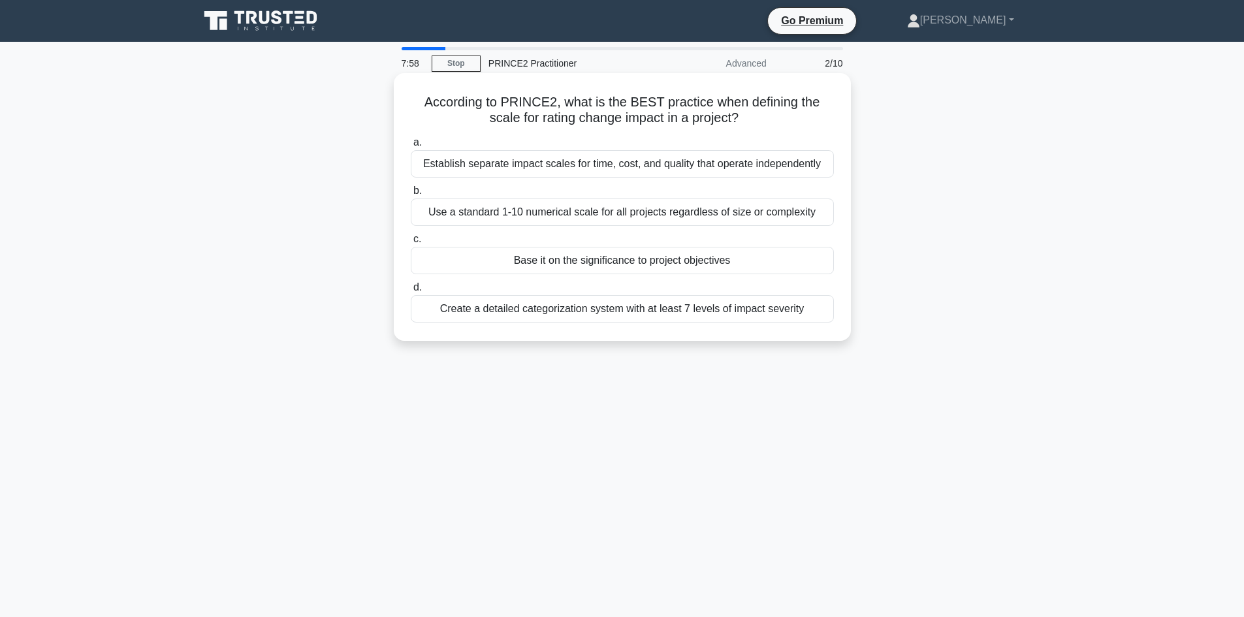
click at [585, 163] on div "Establish separate impact scales for time, cost, and quality that operate indep…" at bounding box center [622, 163] width 423 height 27
click at [411, 147] on input "a. Establish separate impact scales for time, cost, and quality that operate in…" at bounding box center [411, 142] width 0 height 8
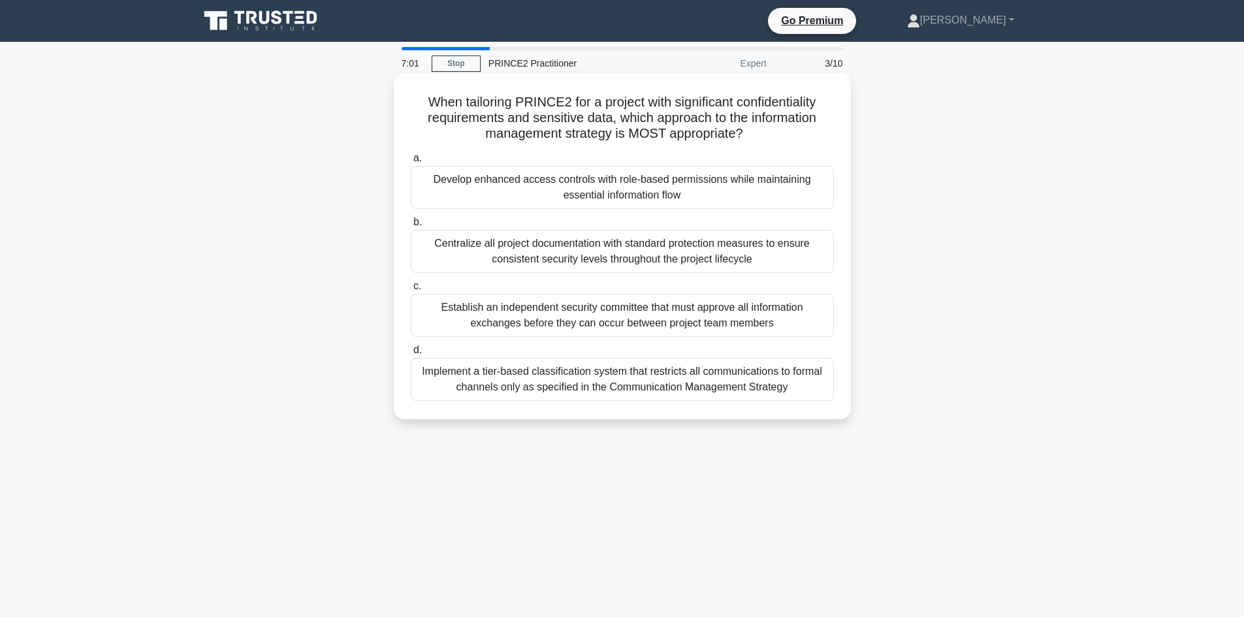
click at [689, 185] on div "Develop enhanced access controls with role-based permissions while maintaining …" at bounding box center [622, 187] width 423 height 43
click at [411, 163] on input "a. Develop enhanced access controls with role-based permissions while maintaini…" at bounding box center [411, 158] width 0 height 8
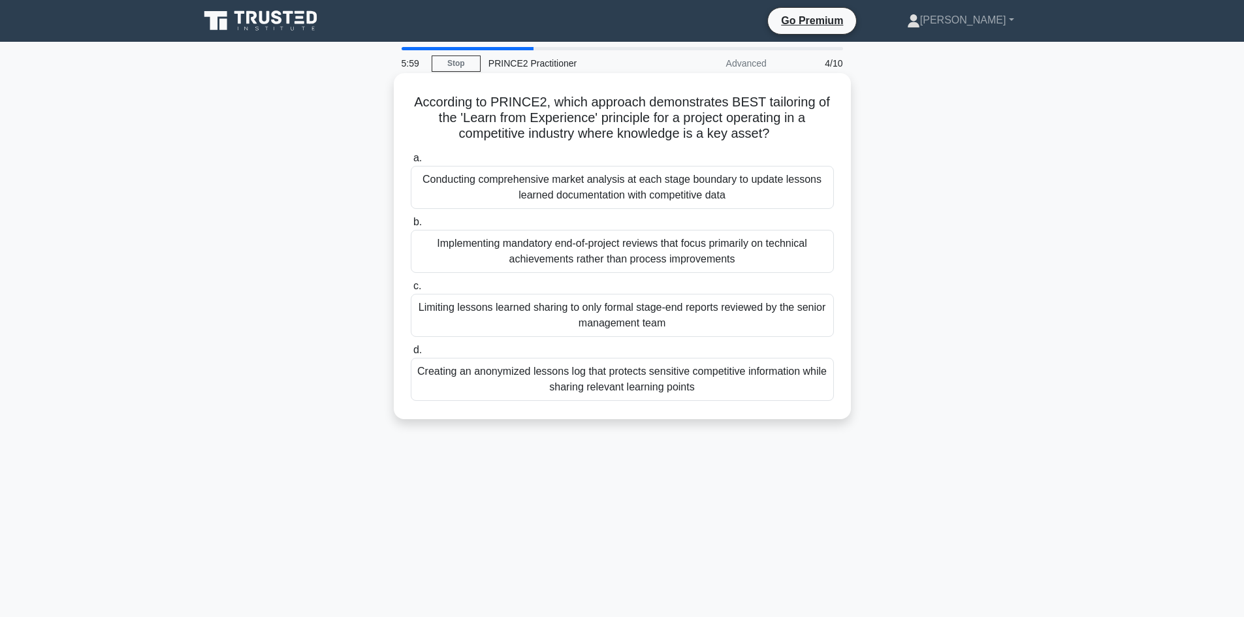
click at [645, 201] on div "Conducting comprehensive market analysis at each stage boundary to update lesso…" at bounding box center [622, 187] width 423 height 43
click at [411, 163] on input "a. Conducting comprehensive market analysis at each stage boundary to update le…" at bounding box center [411, 158] width 0 height 8
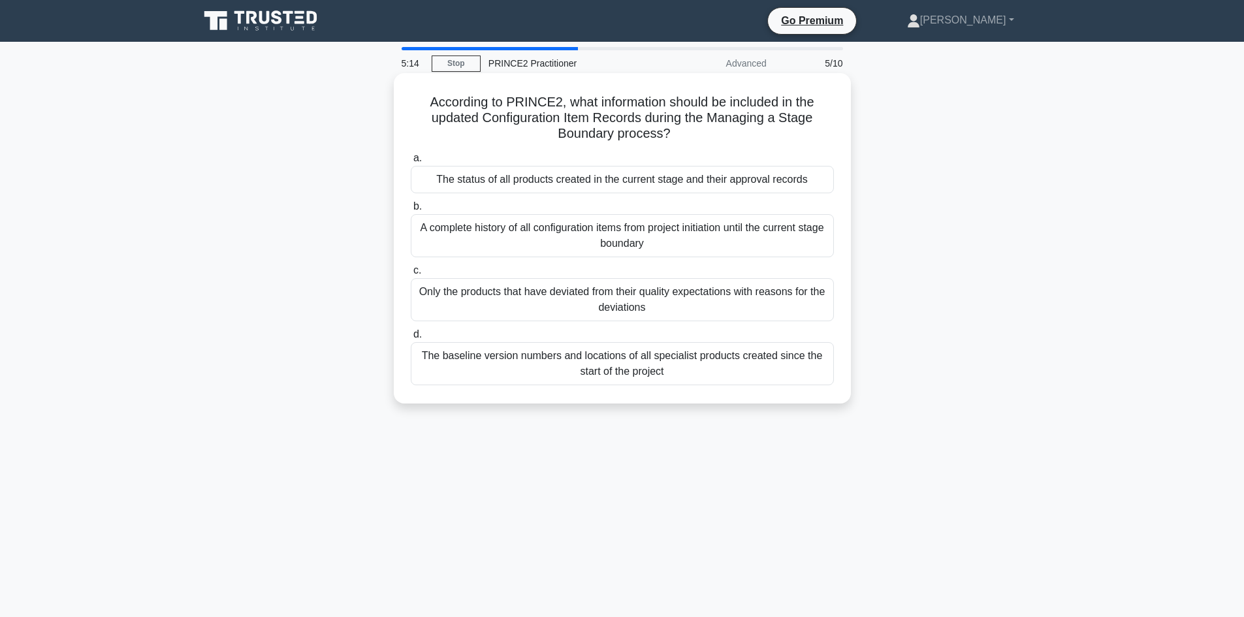
click at [633, 240] on div "A complete history of all configuration items from project initiation until the…" at bounding box center [622, 235] width 423 height 43
click at [411, 211] on input "b. A complete history of all configuration items from project initiation until …" at bounding box center [411, 207] width 0 height 8
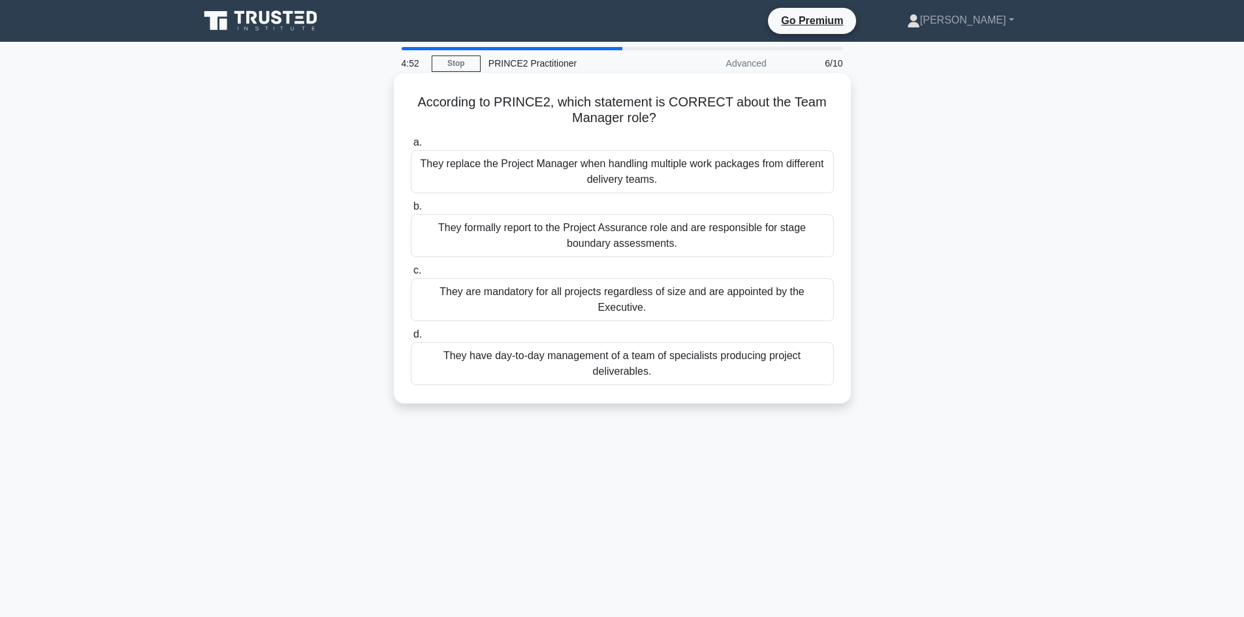
click at [678, 358] on div "They have day-to-day management of a team of specialists producing project deli…" at bounding box center [622, 363] width 423 height 43
click at [411, 339] on input "d. They have day-to-day management of a team of specialists producing project d…" at bounding box center [411, 335] width 0 height 8
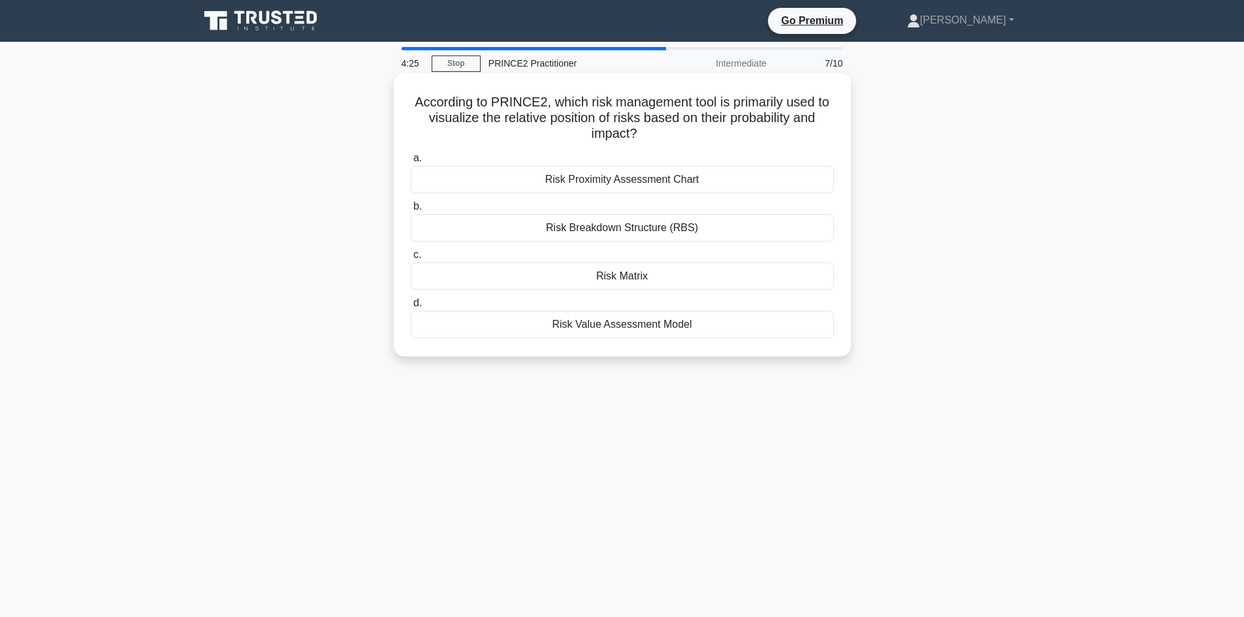
click at [645, 330] on div "Risk Value Assessment Model" at bounding box center [622, 324] width 423 height 27
click at [411, 308] on input "d. Risk Value Assessment Model" at bounding box center [411, 303] width 0 height 8
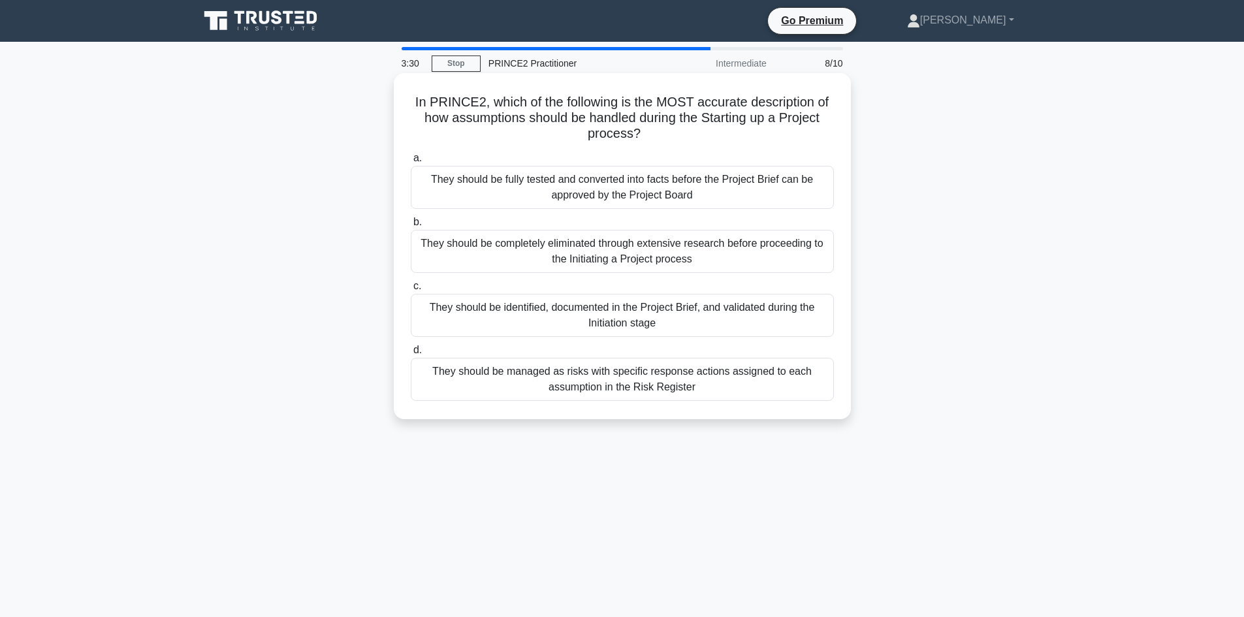
click at [681, 317] on div "They should be identified, documented in the Project Brief, and validated durin…" at bounding box center [622, 315] width 423 height 43
click at [411, 291] on input "c. They should be identified, documented in the Project Brief, and validated du…" at bounding box center [411, 286] width 0 height 8
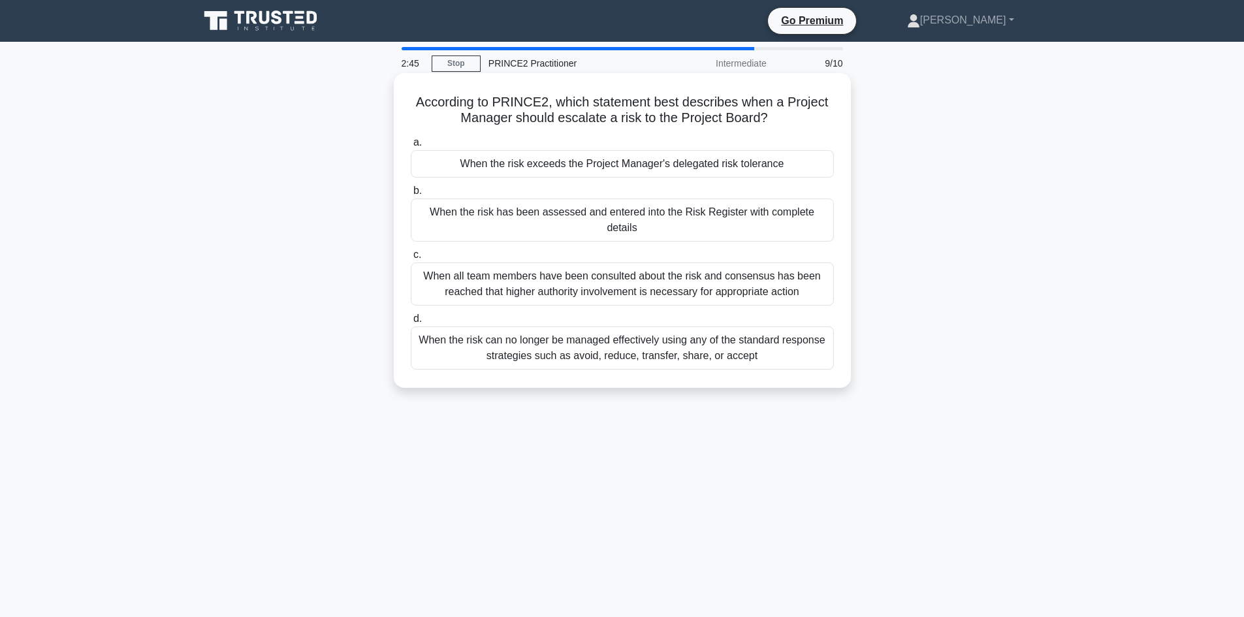
click at [632, 168] on div "When the risk exceeds the Project Manager's delegated risk tolerance" at bounding box center [622, 163] width 423 height 27
click at [411, 147] on input "a. When the risk exceeds the Project Manager's delegated risk tolerance" at bounding box center [411, 142] width 0 height 8
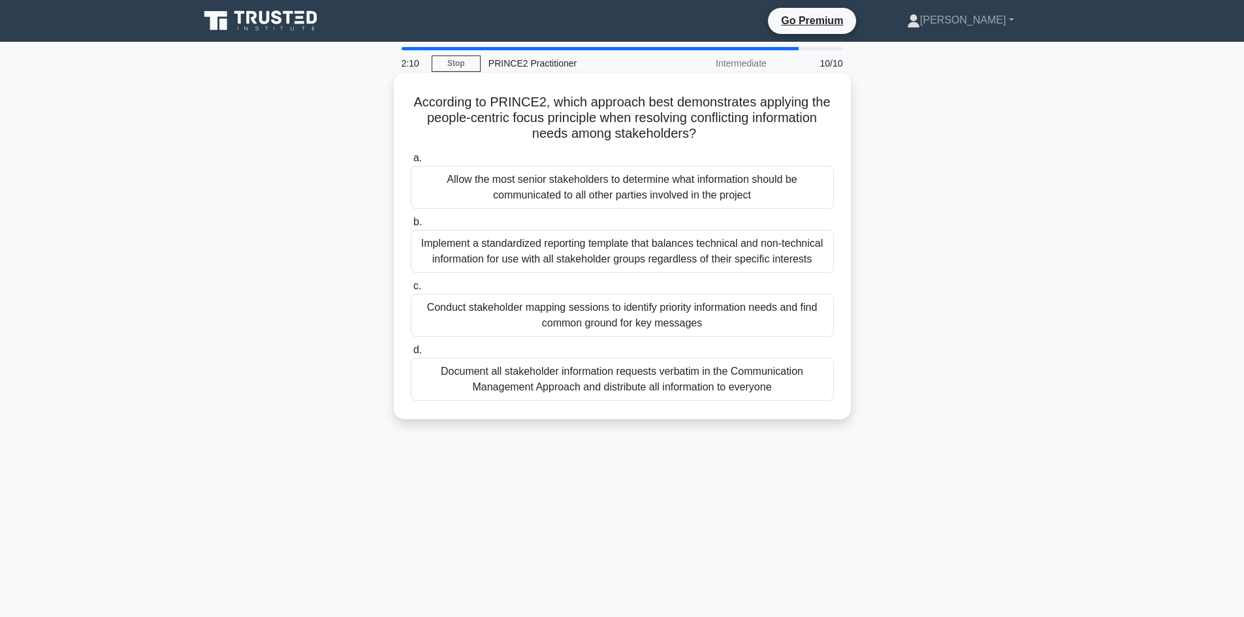
click at [652, 321] on div "Conduct stakeholder mapping sessions to identify priority information needs and…" at bounding box center [622, 315] width 423 height 43
click at [411, 291] on input "c. Conduct stakeholder mapping sessions to identify priority information needs …" at bounding box center [411, 286] width 0 height 8
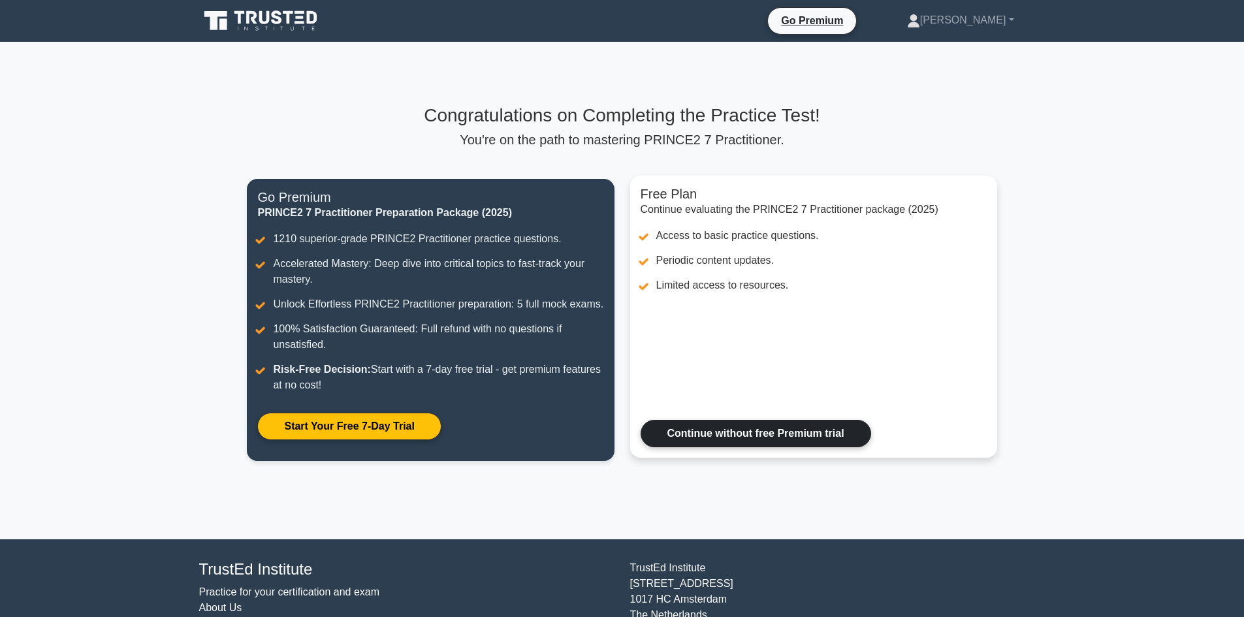
click at [751, 434] on link "Continue without free Premium trial" at bounding box center [756, 433] width 231 height 27
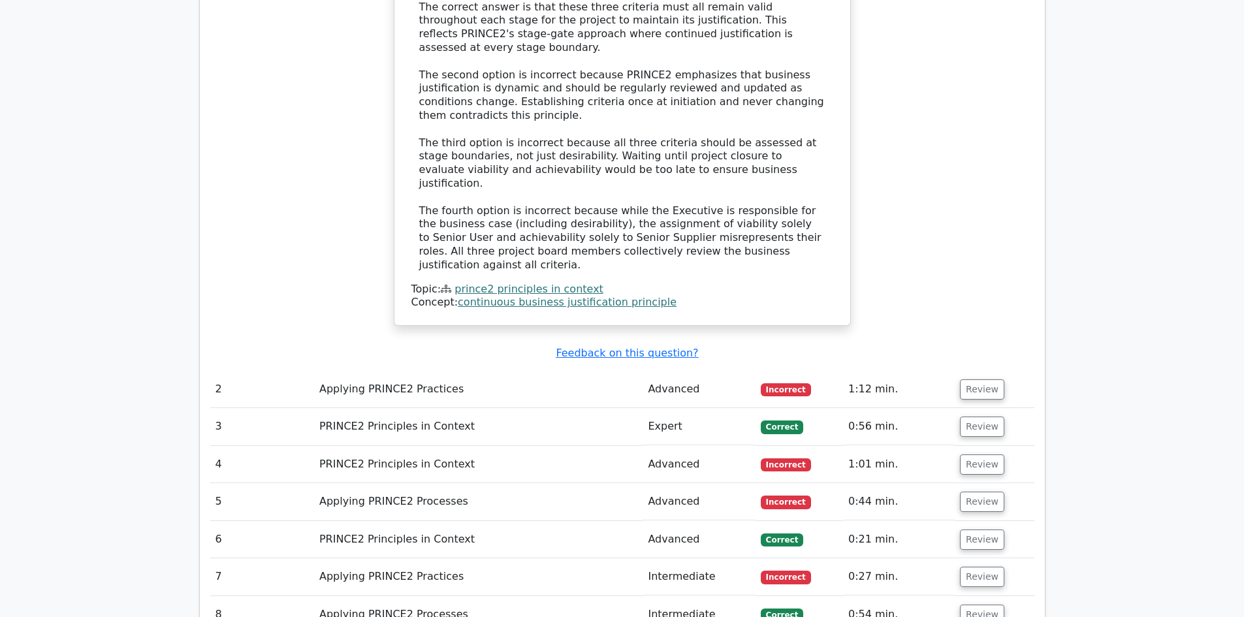
scroll to position [1568, 0]
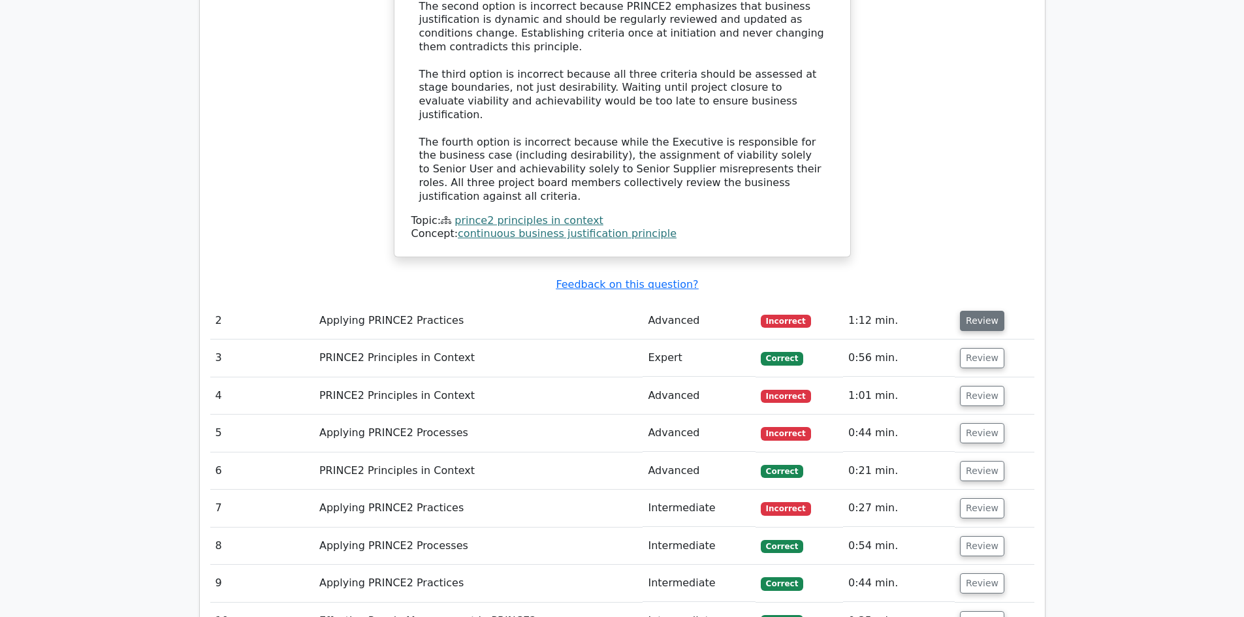
click at [968, 311] on button "Review" at bounding box center [982, 321] width 44 height 20
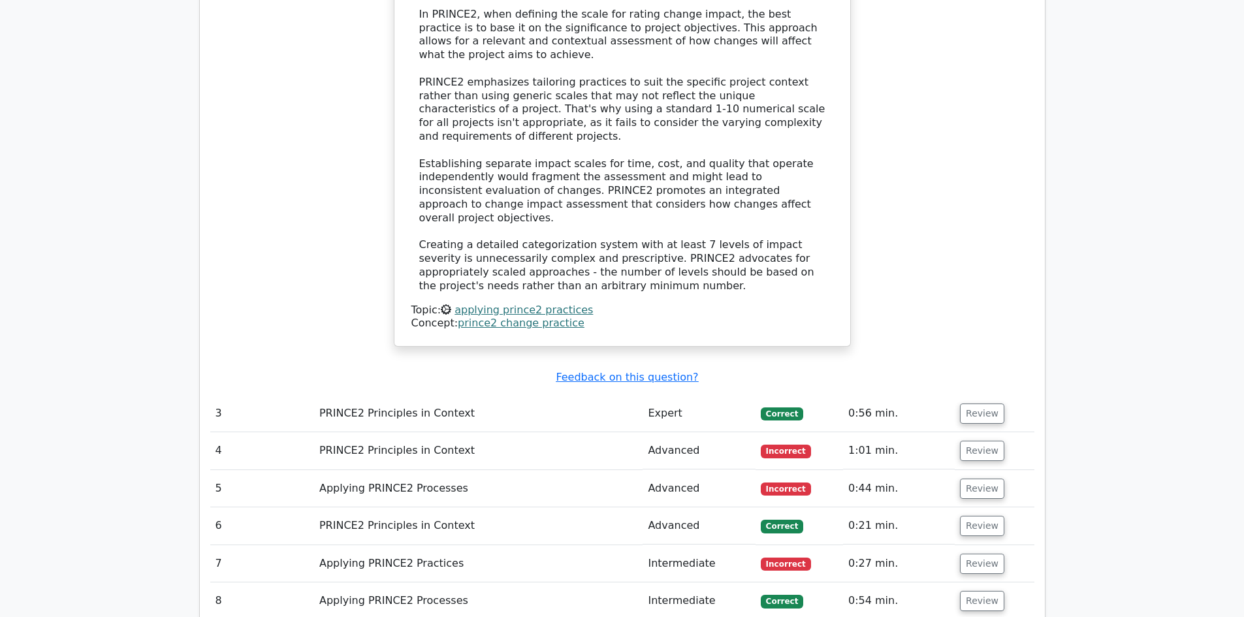
scroll to position [2221, 0]
click at [971, 403] on button "Review" at bounding box center [982, 413] width 44 height 20
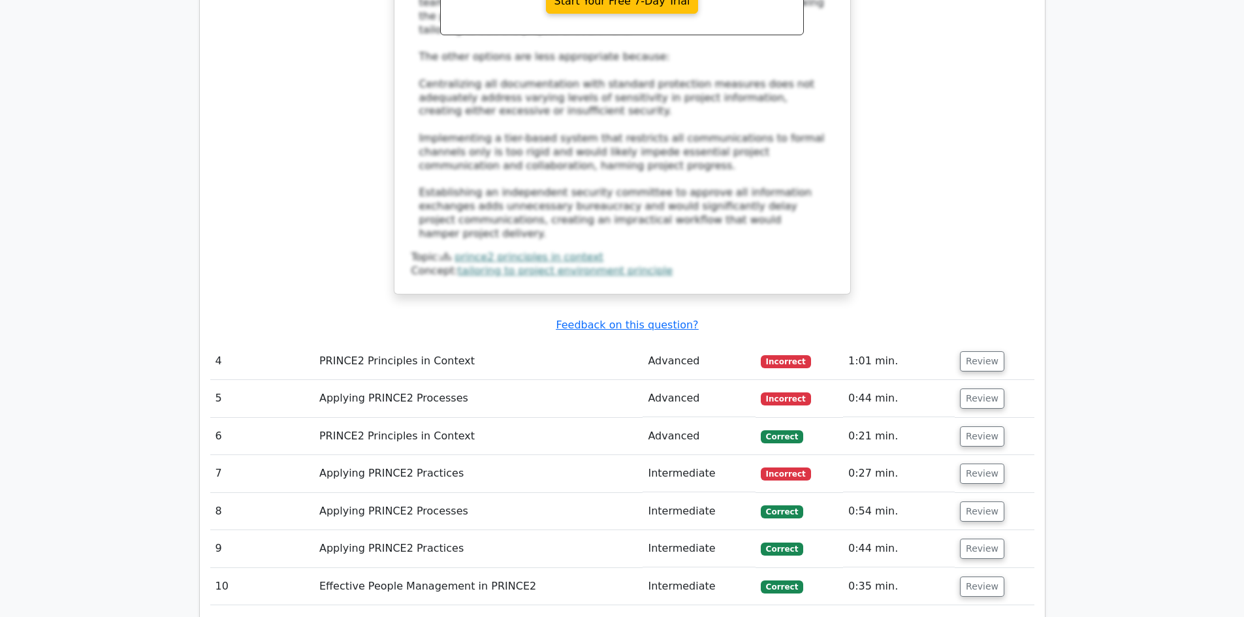
scroll to position [3136, 0]
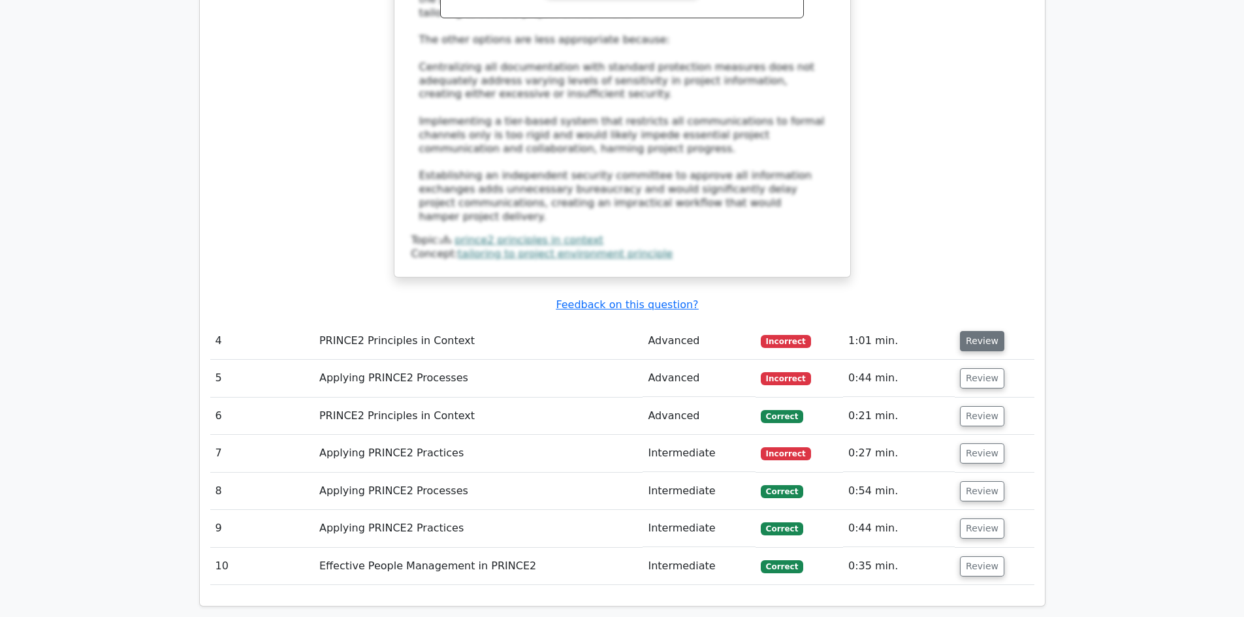
click at [979, 331] on button "Review" at bounding box center [982, 341] width 44 height 20
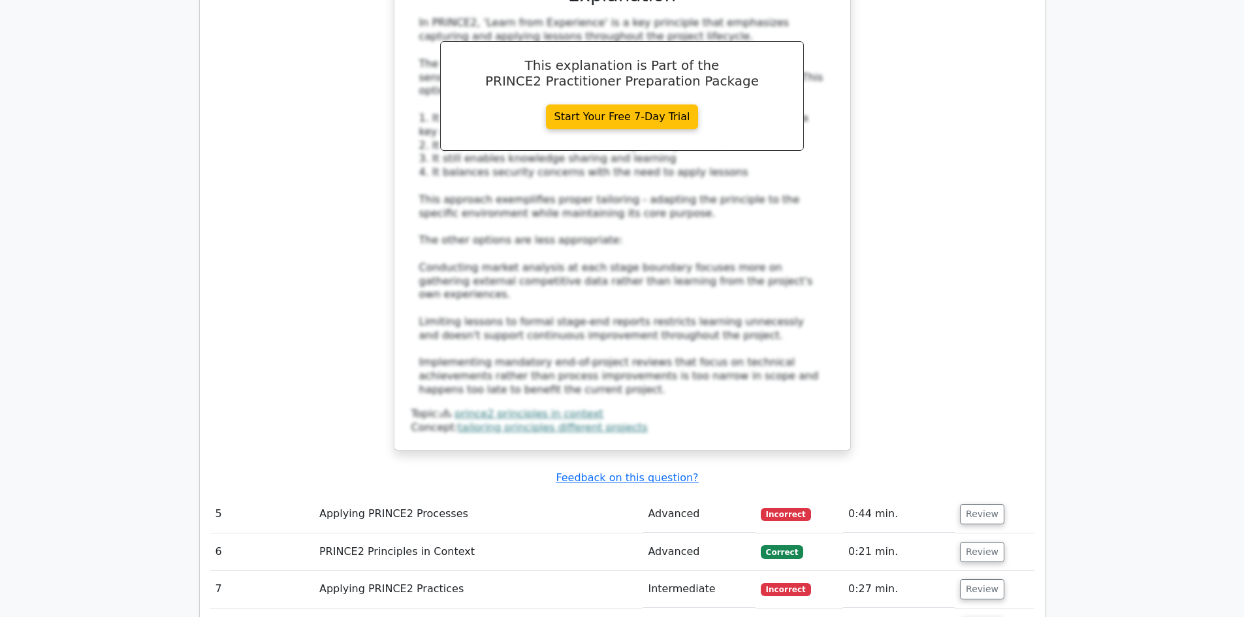
scroll to position [3854, 0]
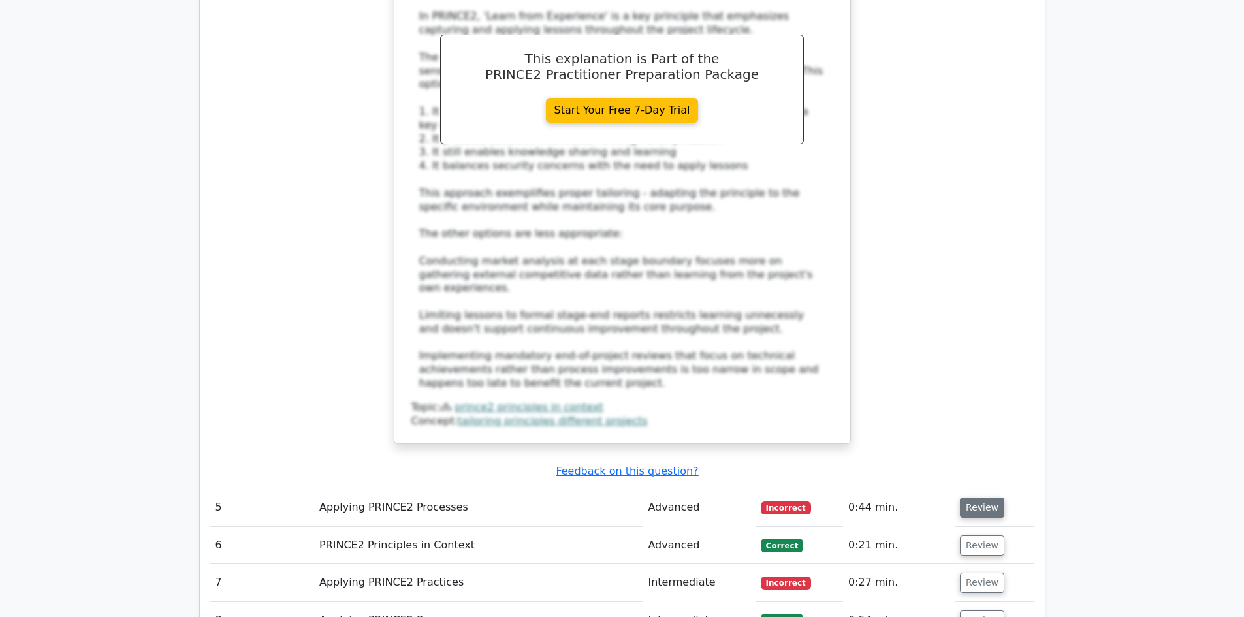
click at [986, 498] on button "Review" at bounding box center [982, 508] width 44 height 20
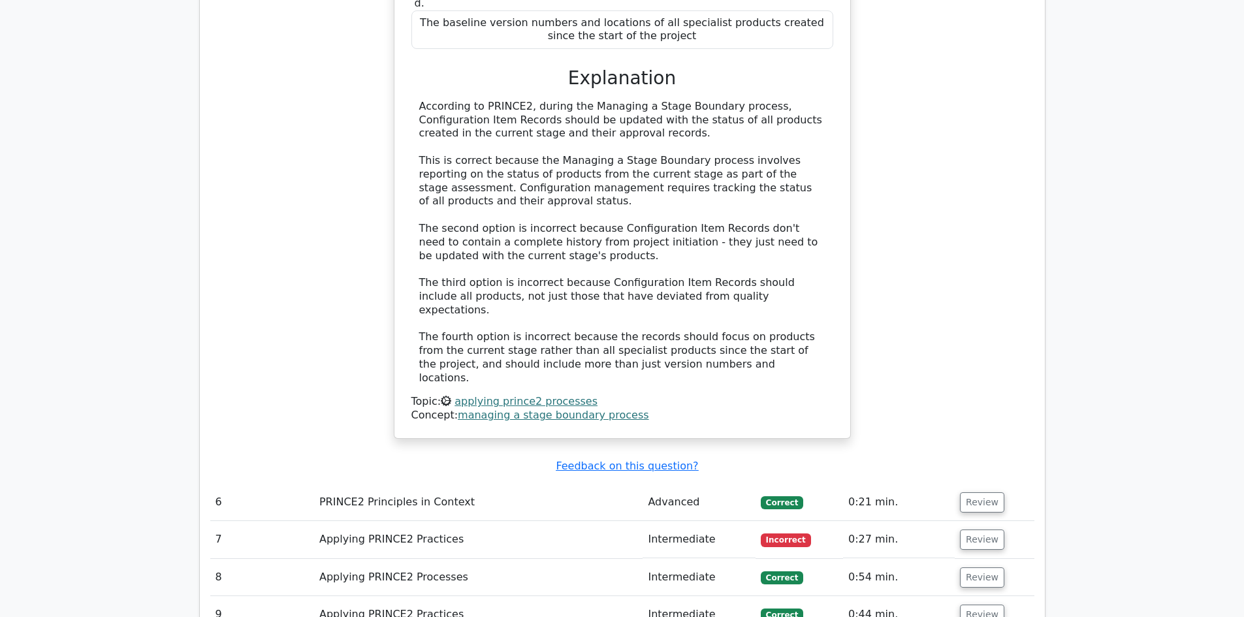
scroll to position [4638, 0]
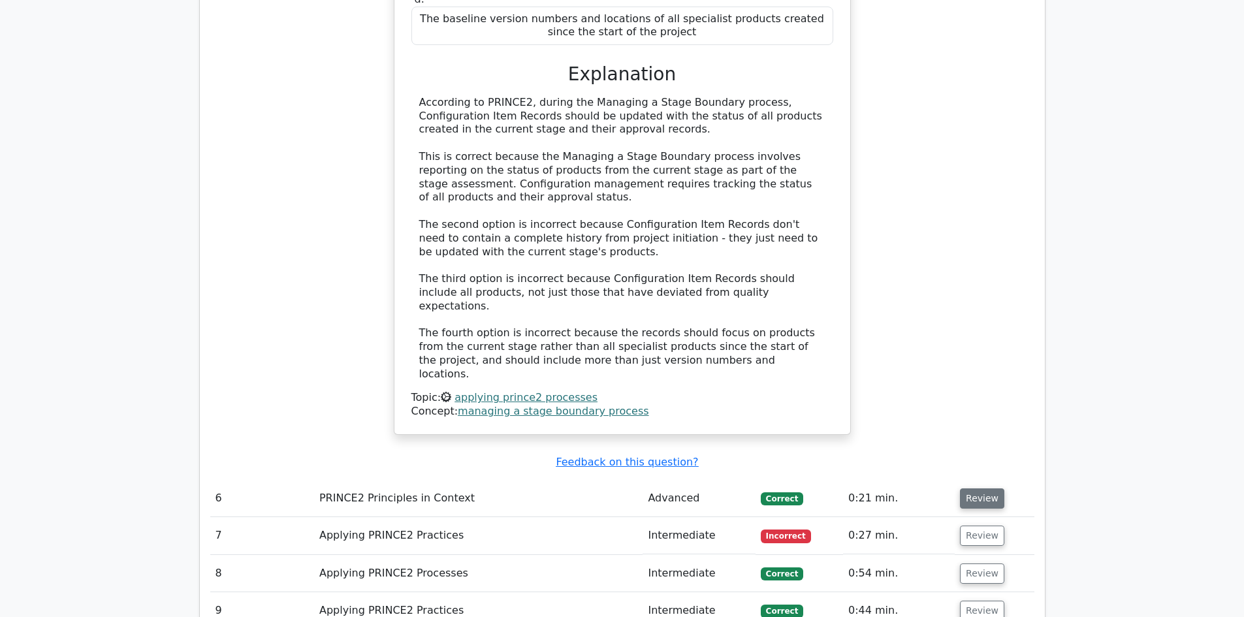
click at [988, 489] on button "Review" at bounding box center [982, 499] width 44 height 20
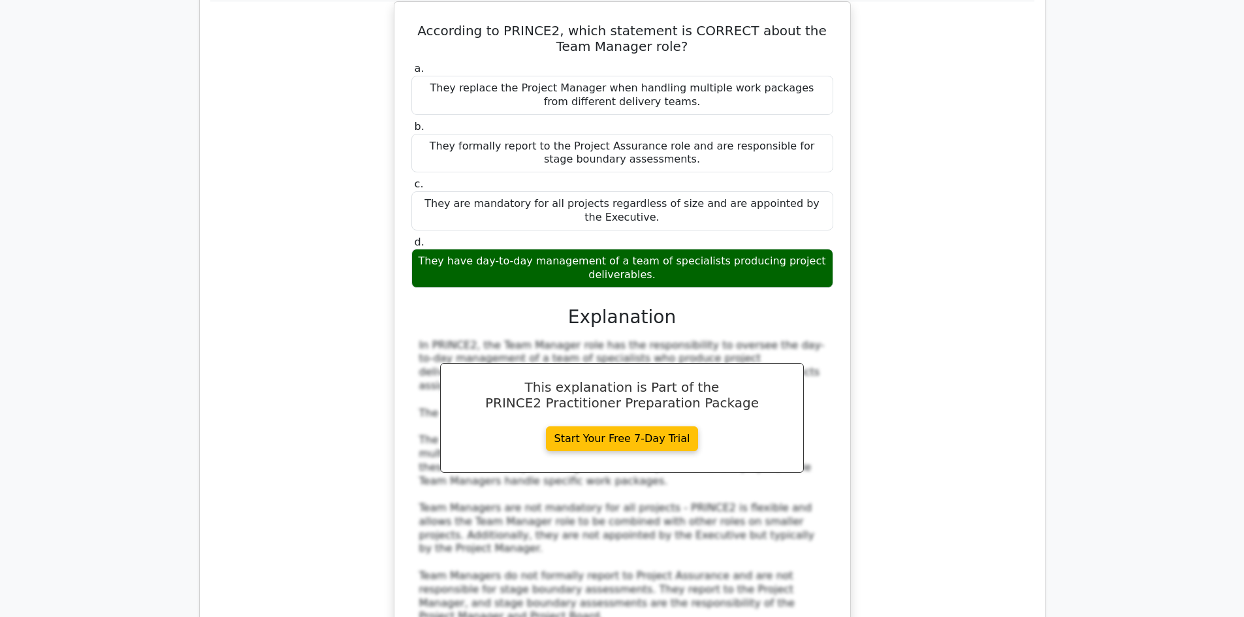
scroll to position [5291, 0]
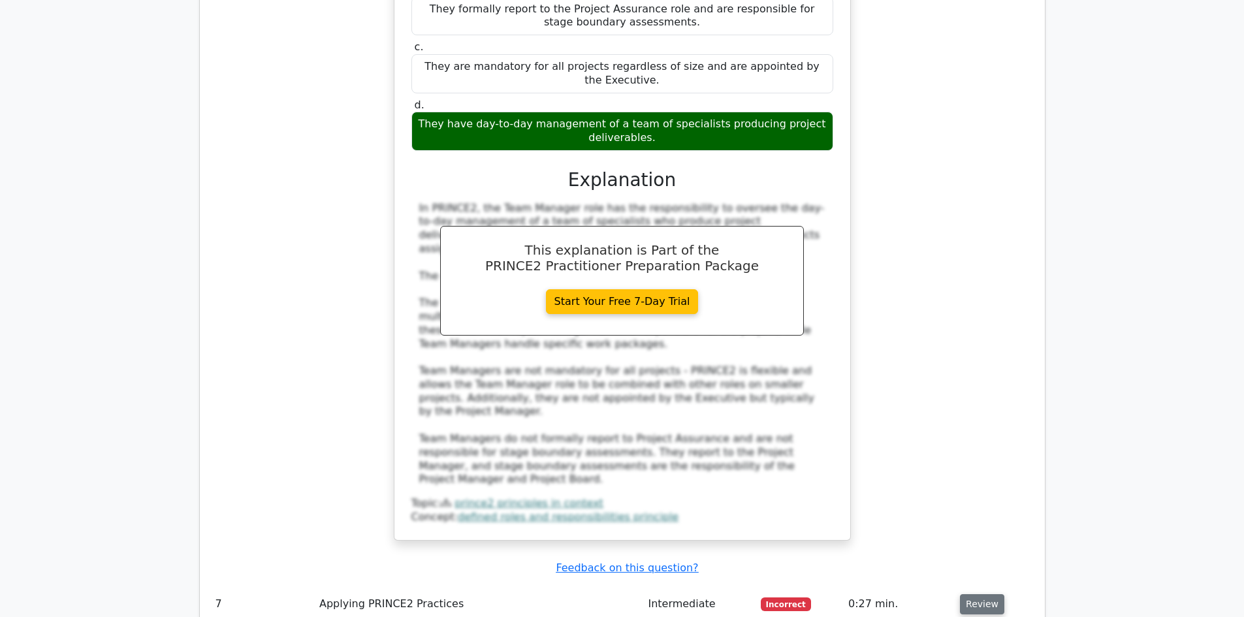
click at [981, 594] on button "Review" at bounding box center [982, 604] width 44 height 20
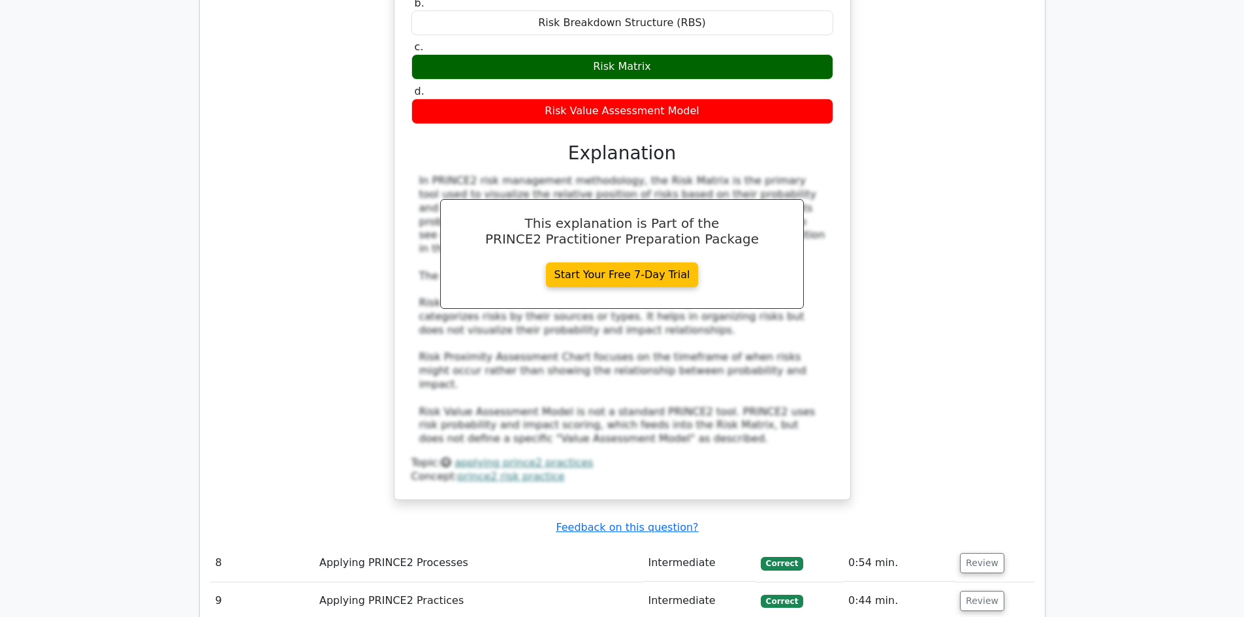
scroll to position [6075, 0]
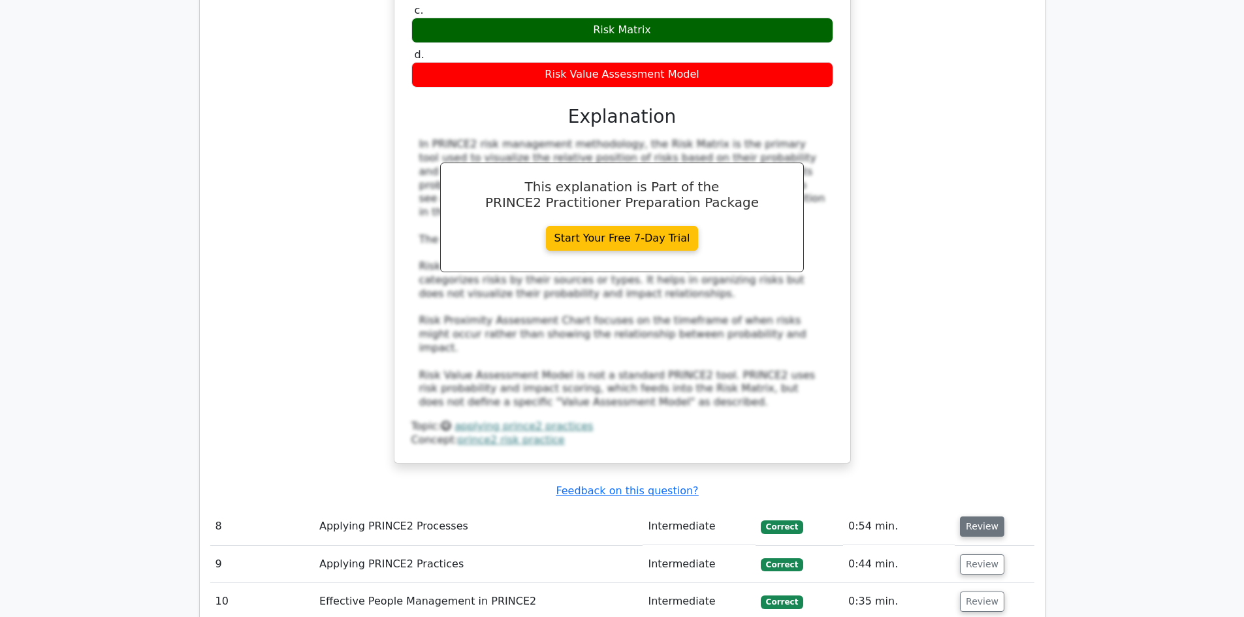
click at [973, 517] on button "Review" at bounding box center [982, 527] width 44 height 20
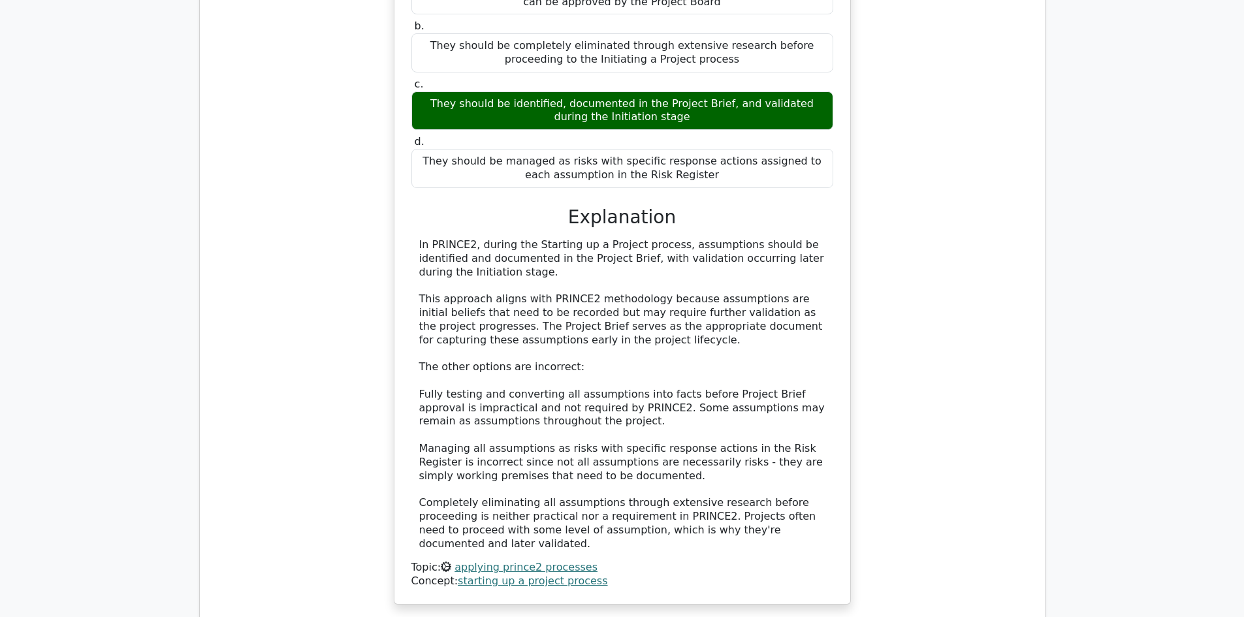
scroll to position [6794, 0]
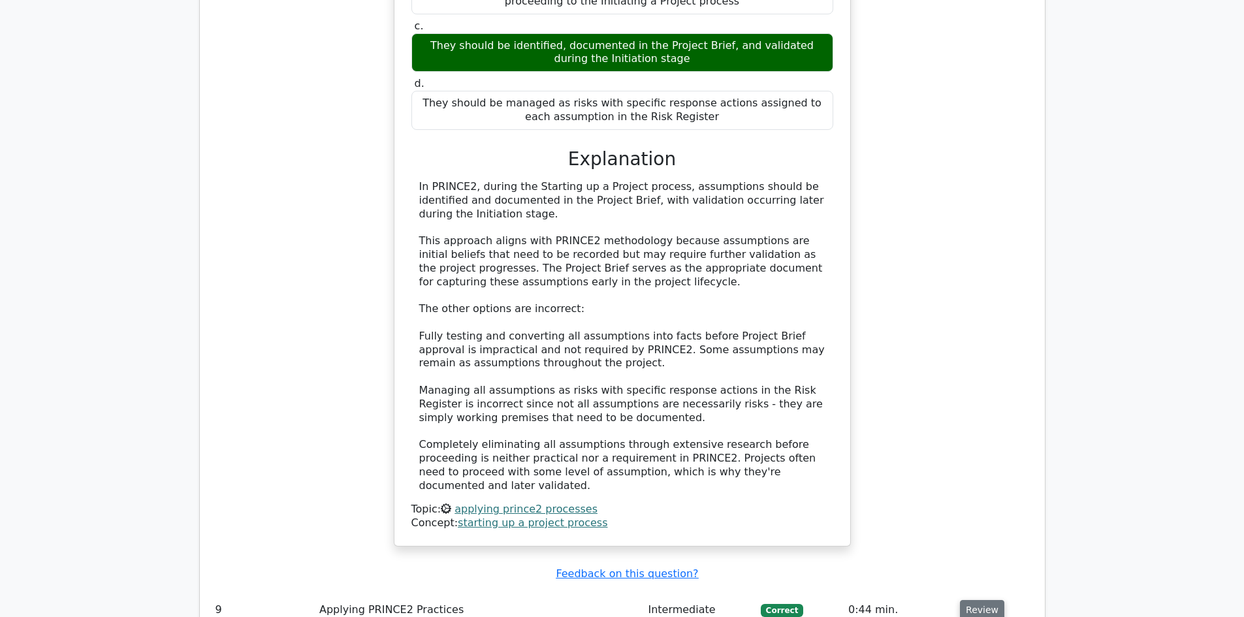
click at [979, 600] on button "Review" at bounding box center [982, 610] width 44 height 20
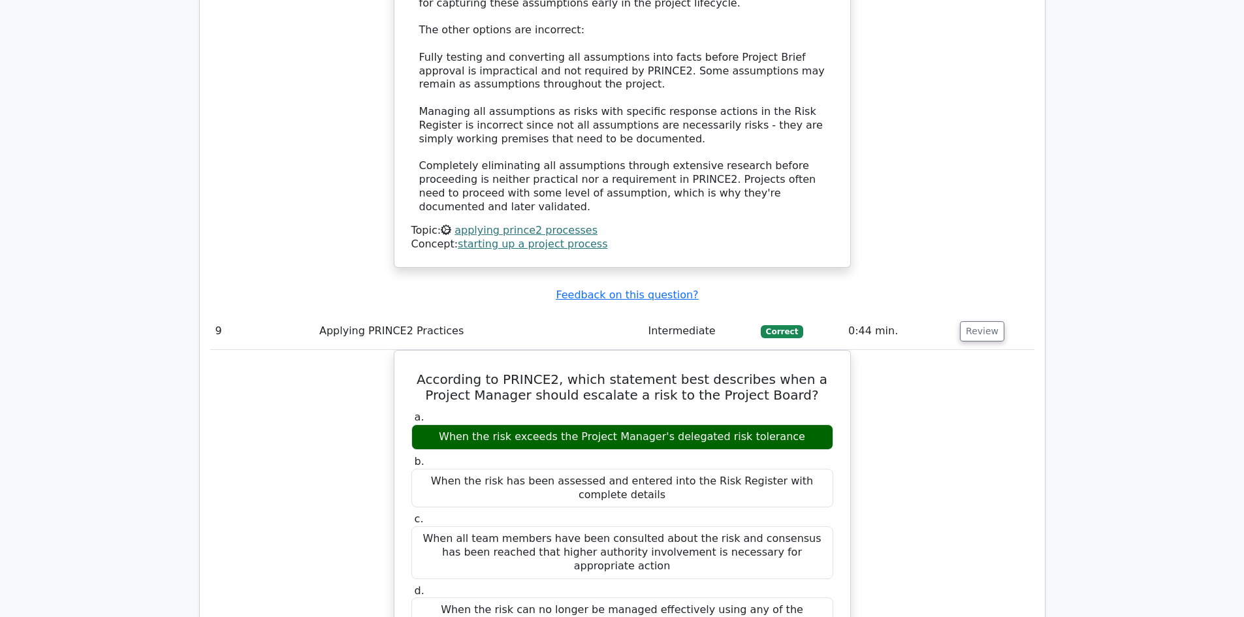
scroll to position [7447, 0]
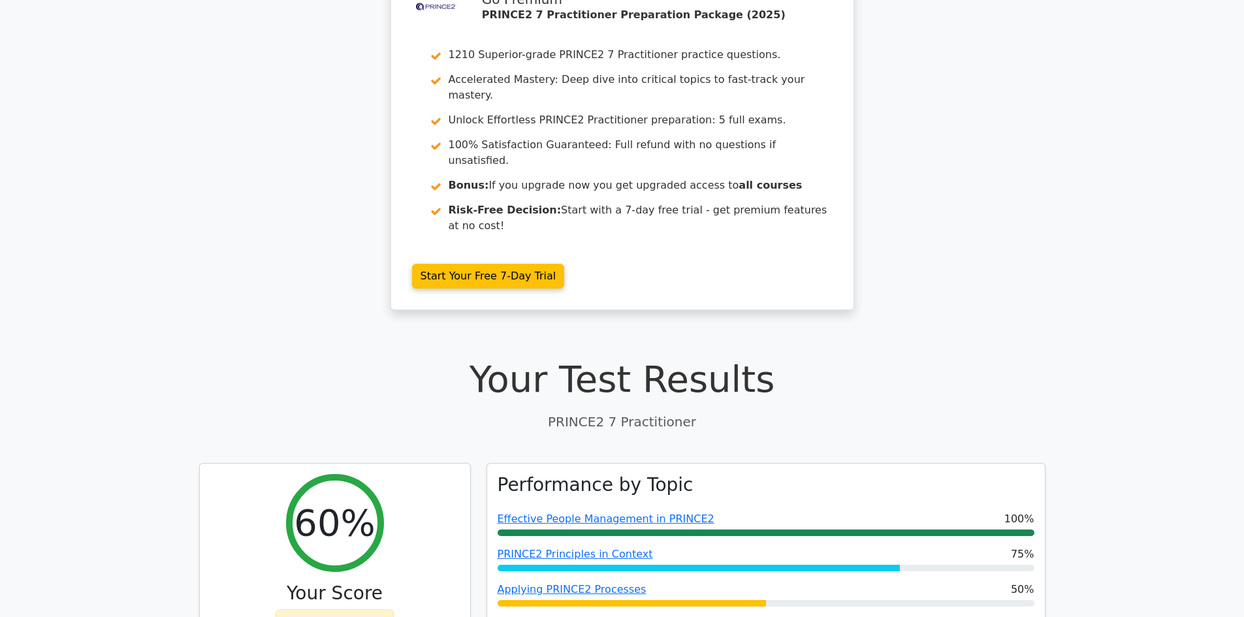
scroll to position [0, 0]
